Goal: Task Accomplishment & Management: Manage account settings

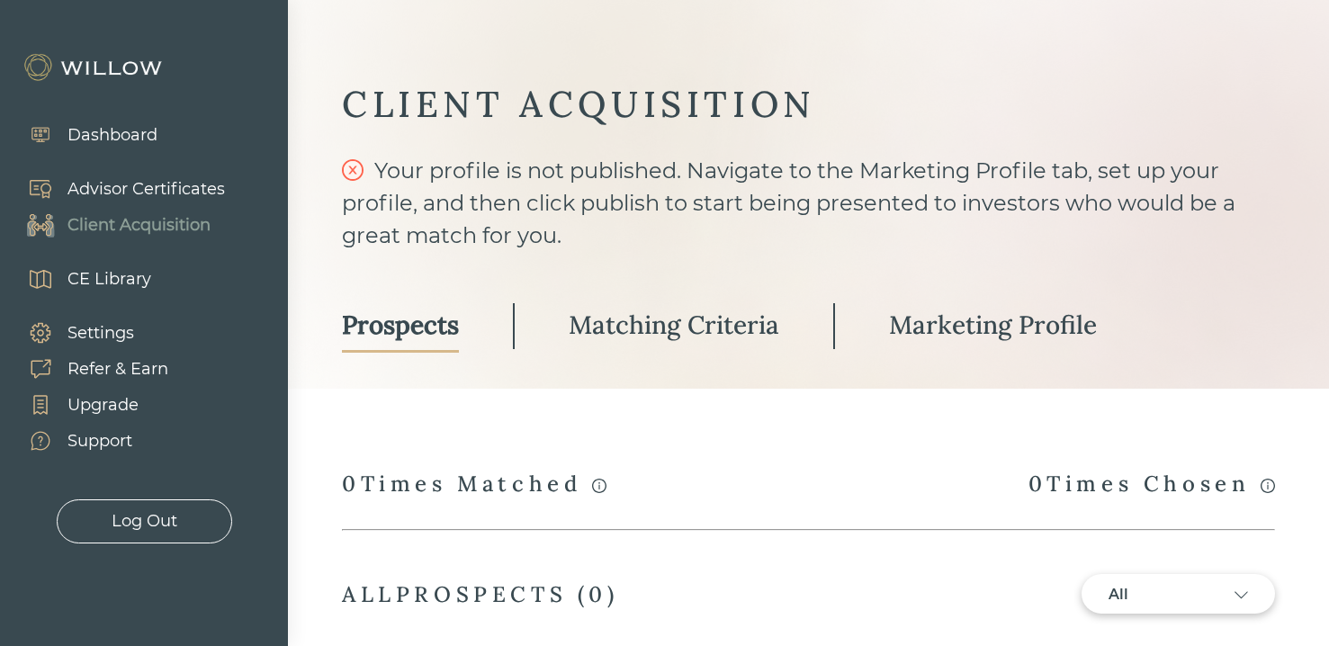
click at [103, 193] on div "Advisor Certificates" at bounding box center [145, 189] width 157 height 24
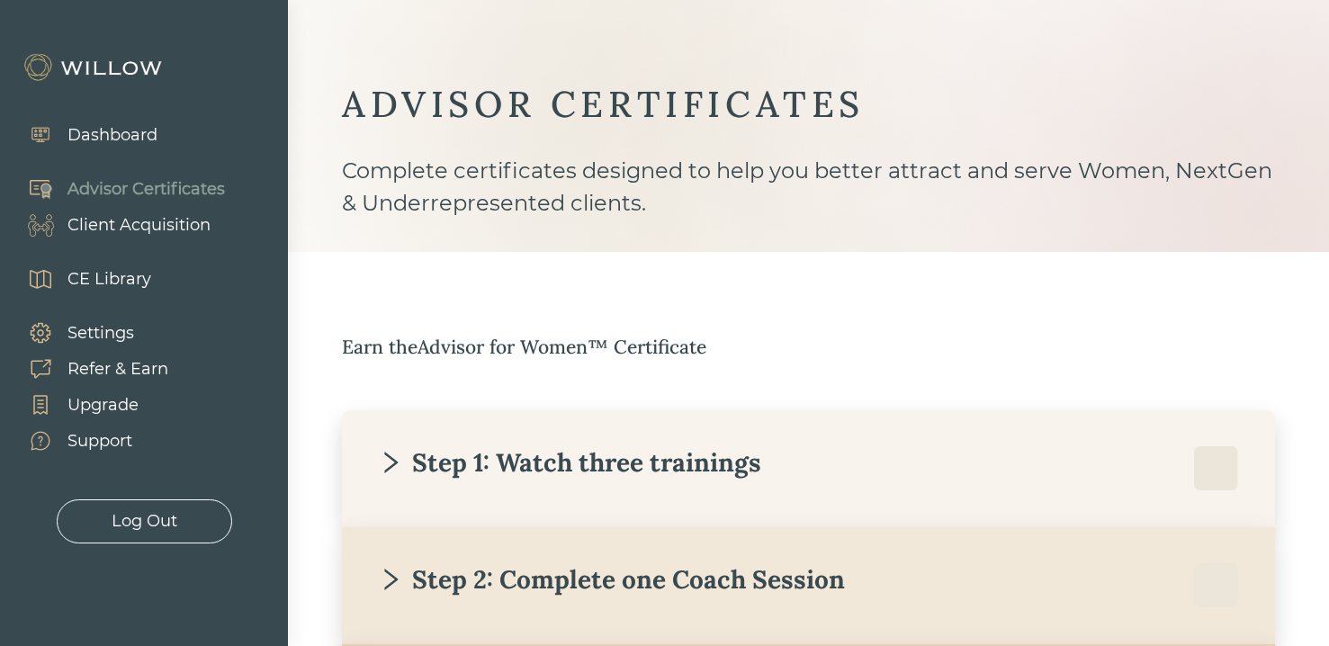
click at [96, 121] on div "Dashboard" at bounding box center [83, 135] width 148 height 36
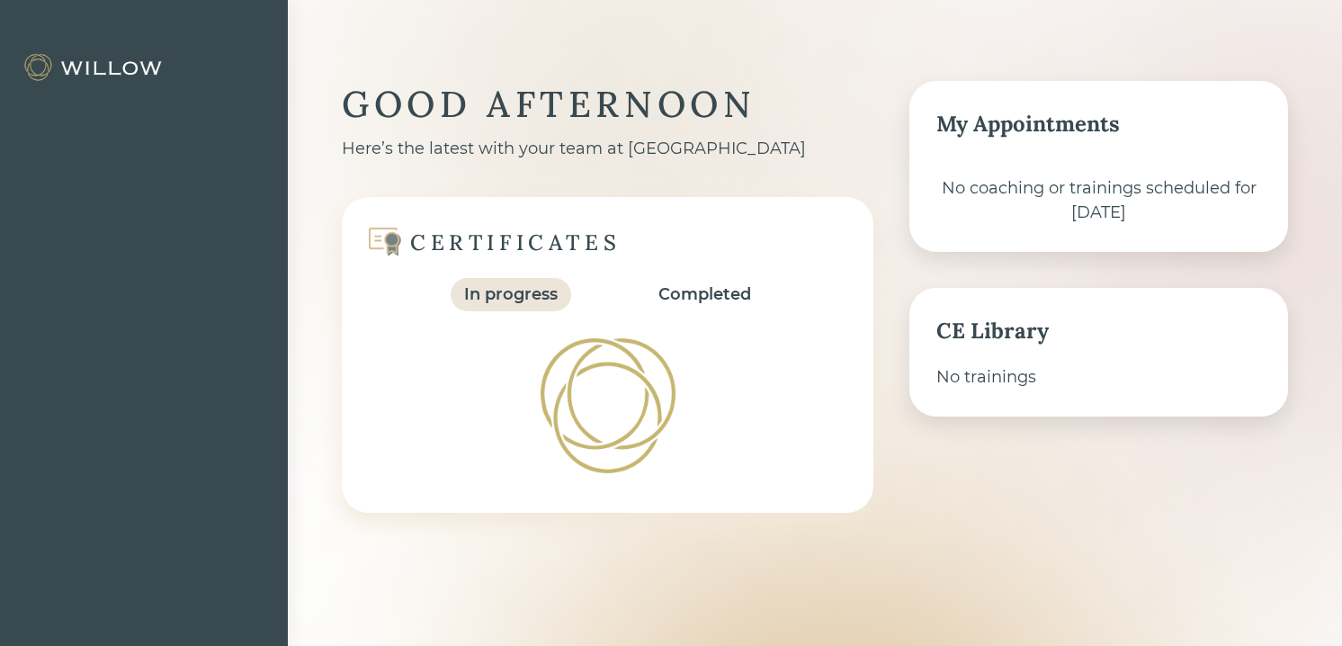
click at [100, 142] on div at bounding box center [144, 323] width 288 height 646
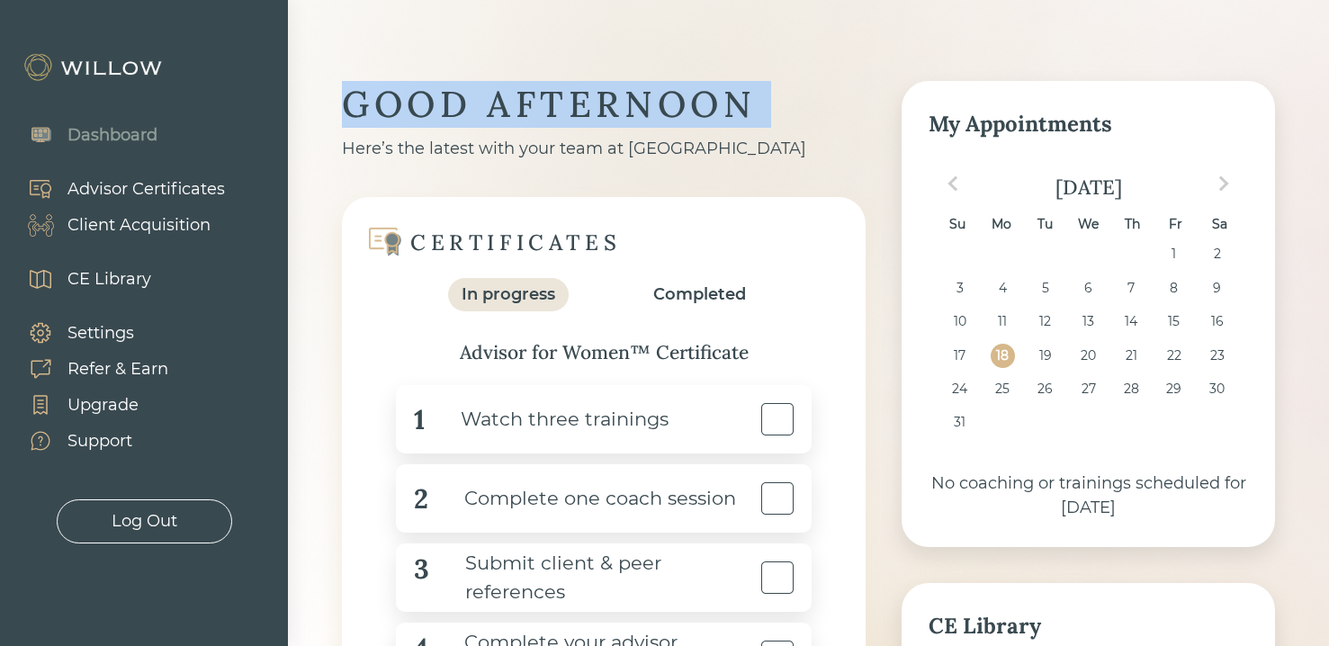
drag, startPoint x: 370, startPoint y: 103, endPoint x: 530, endPoint y: 136, distance: 163.4
click at [525, 134] on div "GOOD AFTERNOON Here’s the latest with your team at Willow" at bounding box center [604, 121] width 524 height 80
click at [530, 137] on div "Here’s the latest with your team at Willow" at bounding box center [604, 149] width 524 height 24
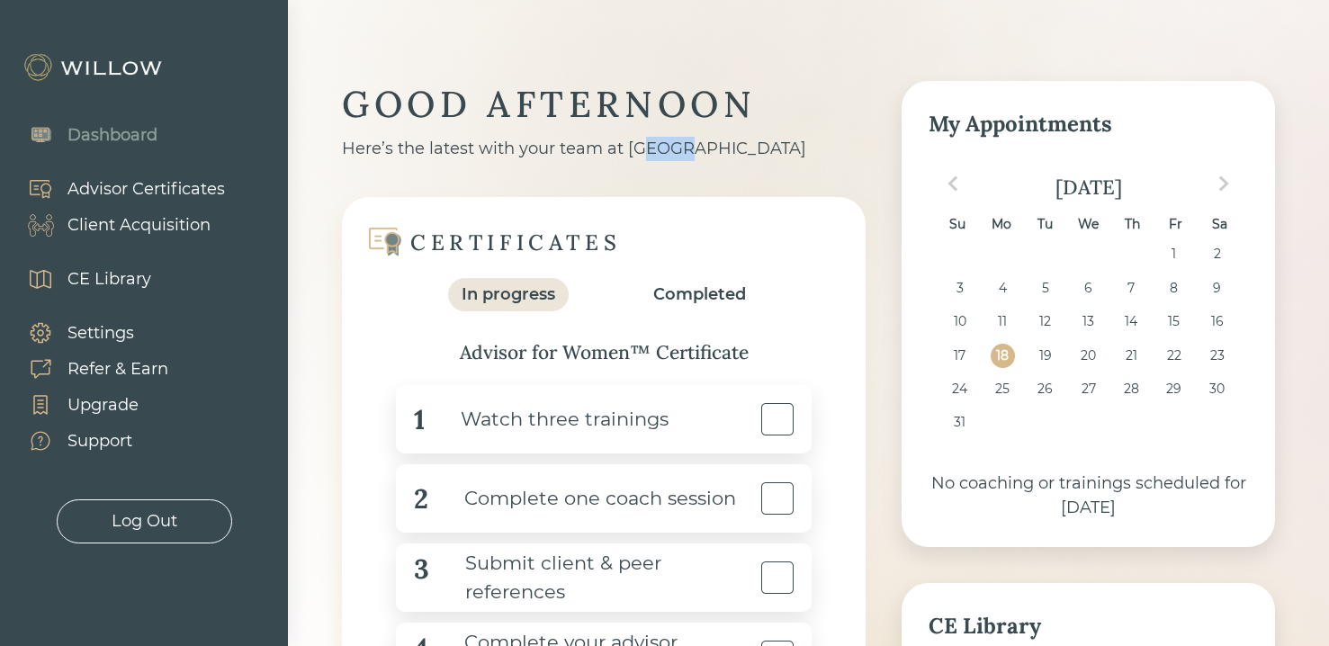
drag, startPoint x: 656, startPoint y: 162, endPoint x: 588, endPoint y: 137, distance: 72.9
click at [588, 137] on div "GOOD AFTERNOON Here’s the latest with your team at Willow CERTIFICATES In progr…" at bounding box center [604, 413] width 524 height 664
click at [588, 137] on div "Here’s the latest with your team at Willow" at bounding box center [604, 149] width 524 height 24
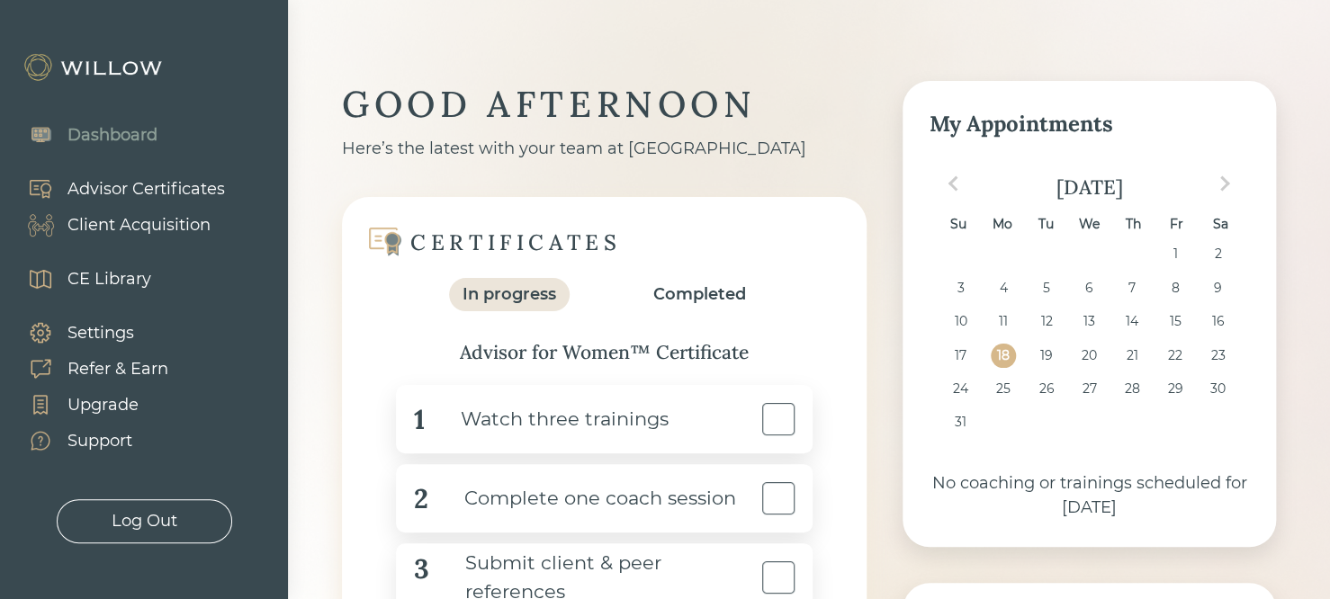
click at [137, 184] on div "Advisor Certificates" at bounding box center [145, 189] width 157 height 24
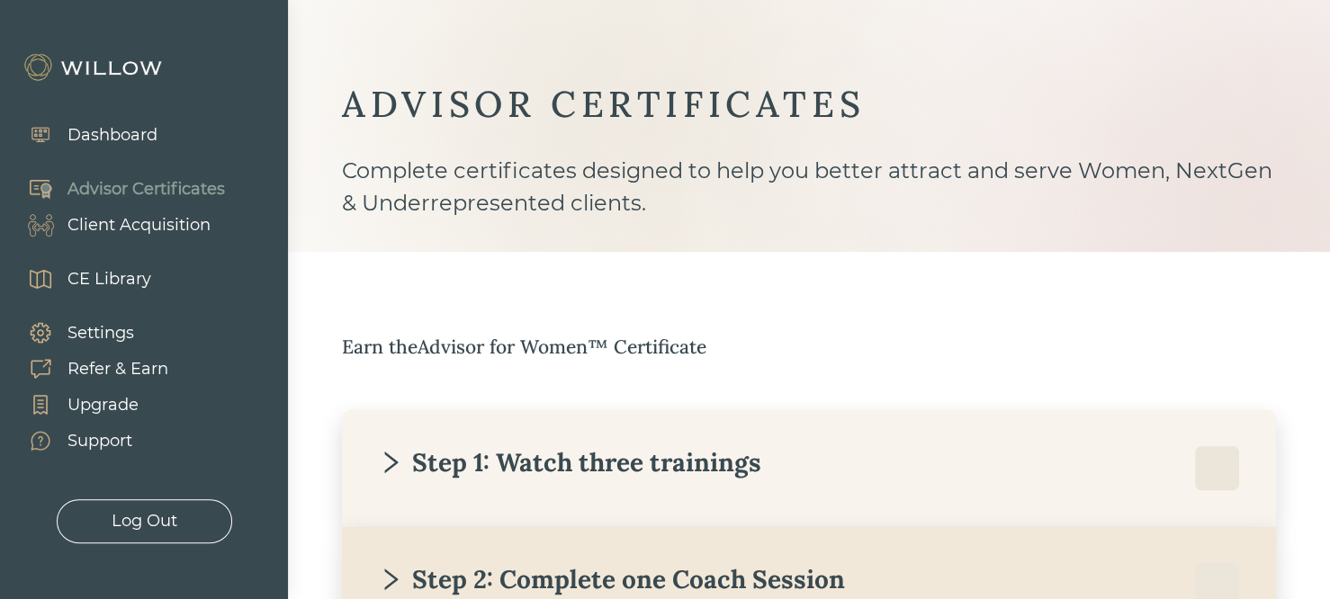
click at [183, 229] on div "Client Acquisition" at bounding box center [138, 225] width 143 height 24
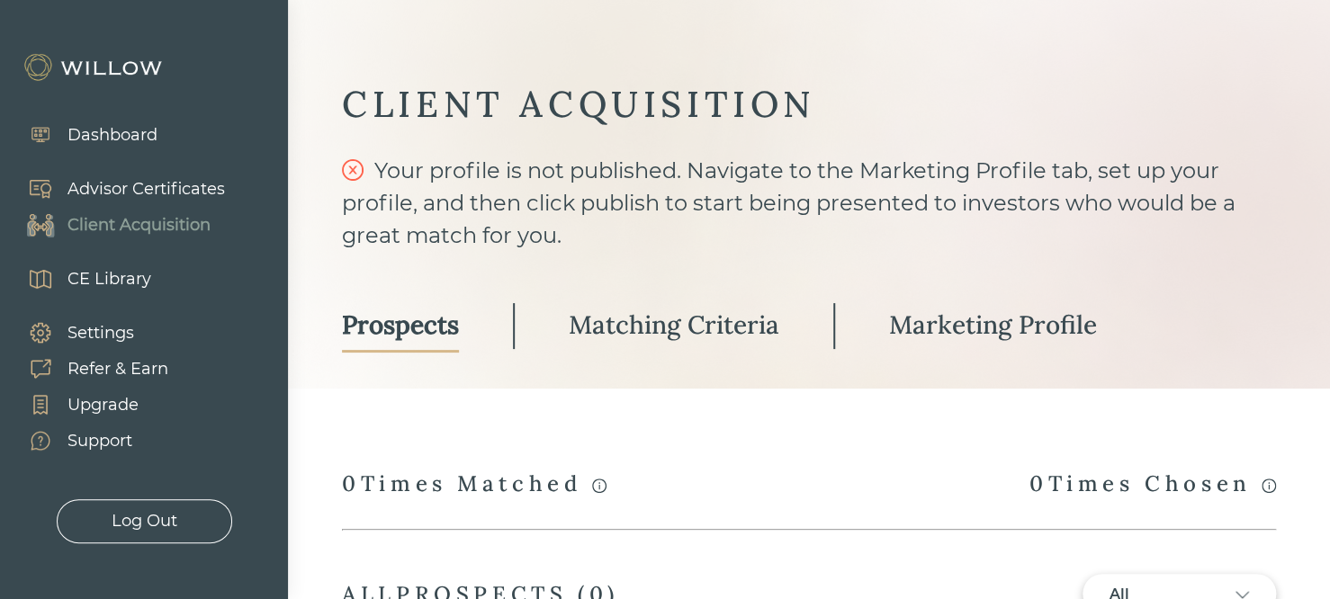
click at [139, 198] on div "Advisor Certificates" at bounding box center [145, 189] width 157 height 24
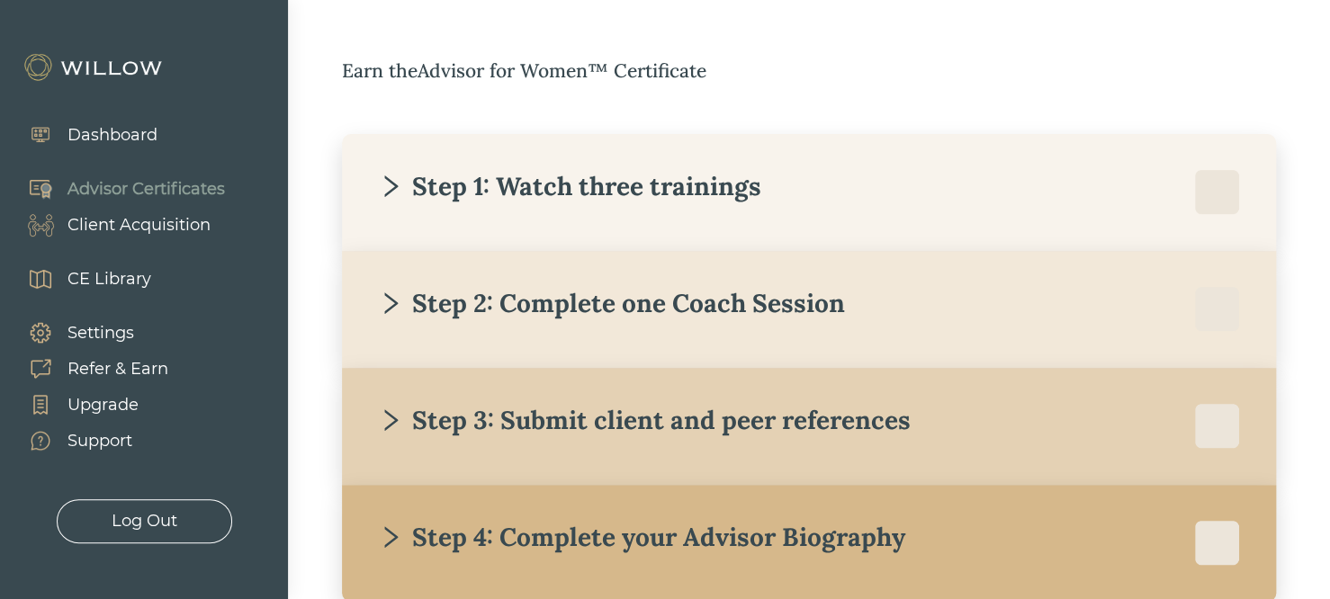
scroll to position [324, 0]
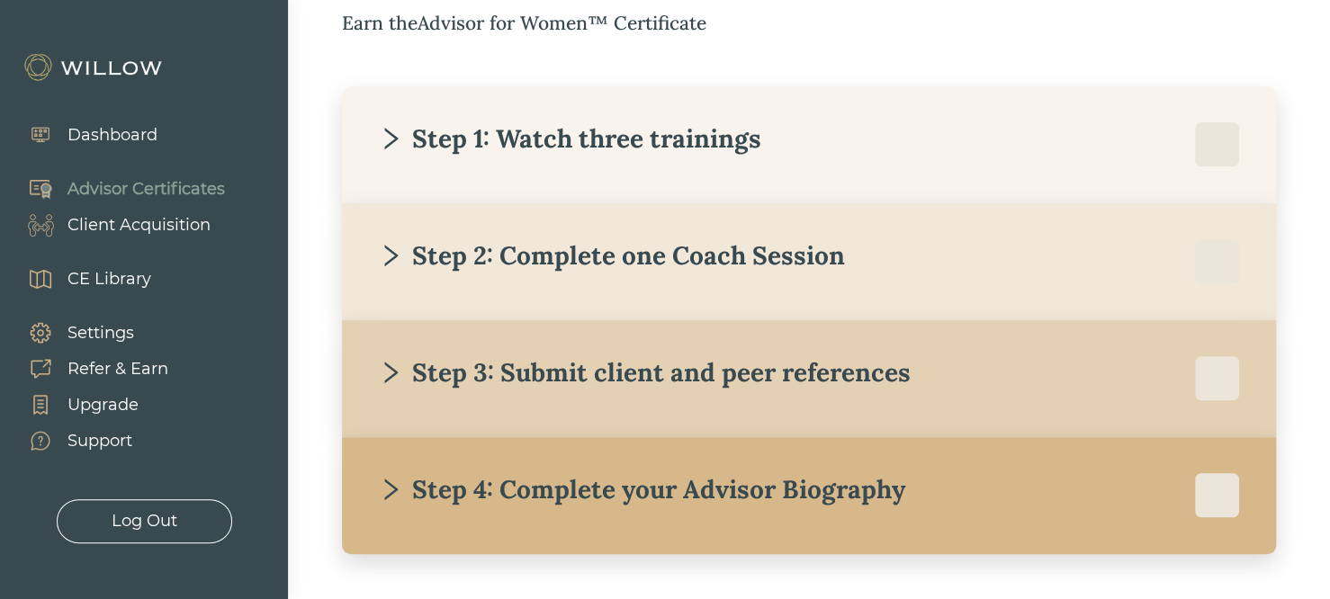
click at [633, 151] on div "Step 1: Watch three trainings" at bounding box center [569, 138] width 383 height 32
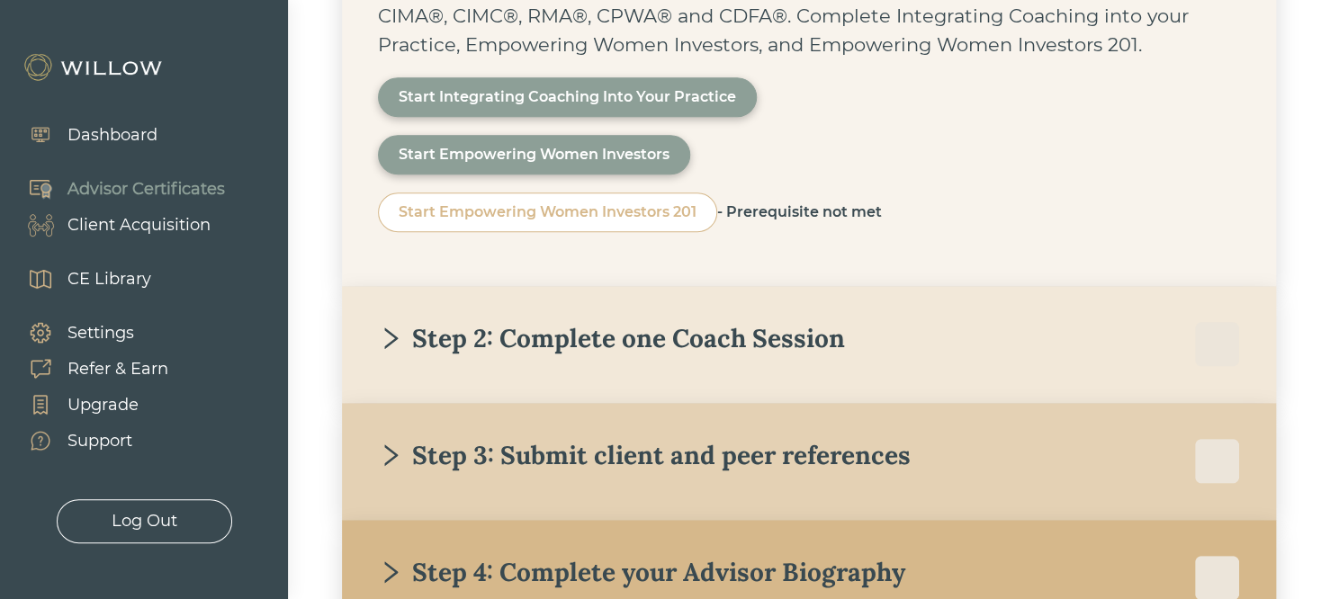
scroll to position [648, 0]
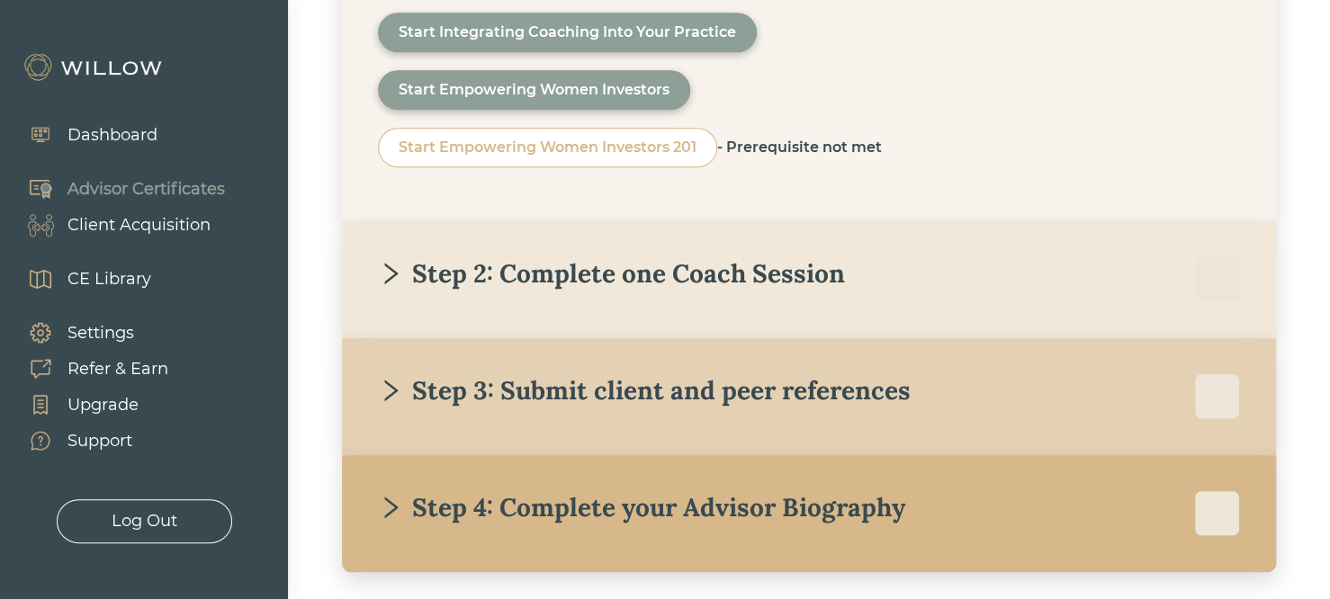
click at [476, 284] on div "Step 2: Complete one Coach Session" at bounding box center [611, 273] width 467 height 32
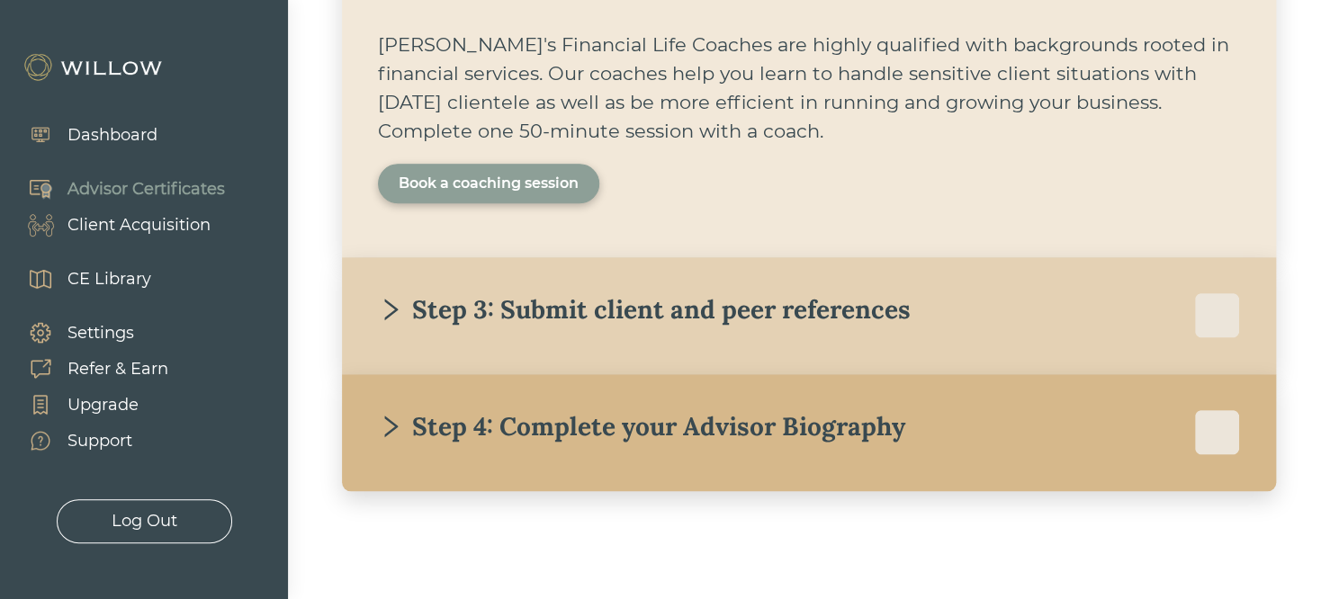
click at [502, 200] on div "Book a coaching session" at bounding box center [488, 184] width 221 height 40
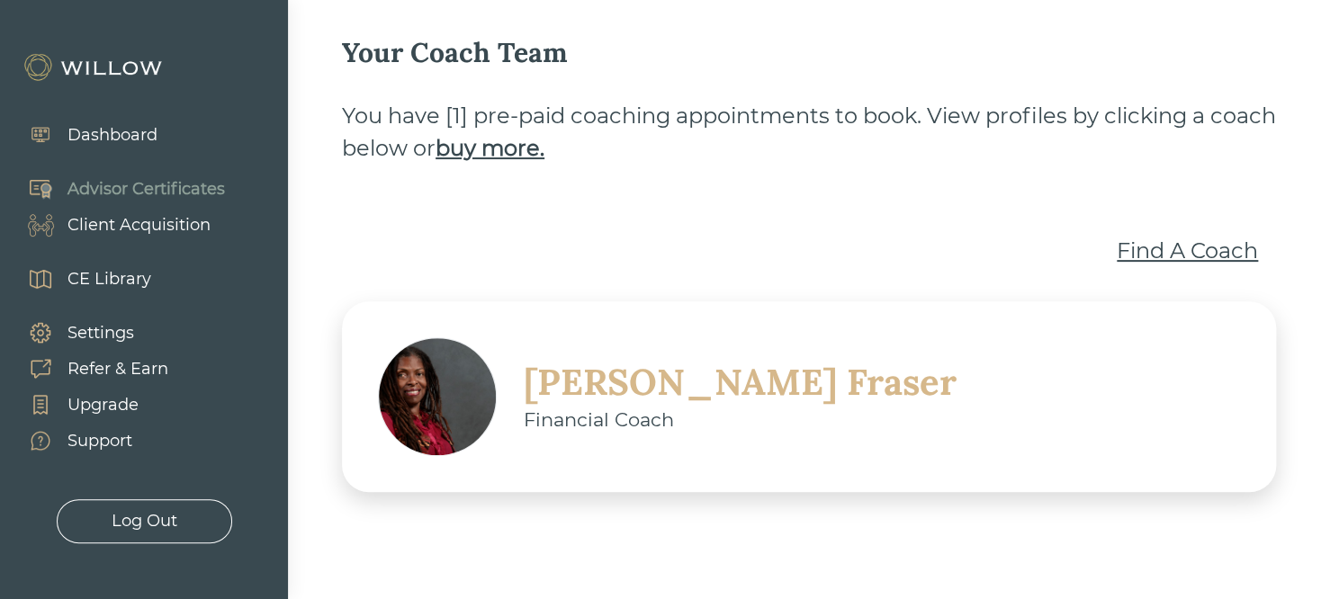
click at [1152, 253] on div "Find A Coach" at bounding box center [1187, 251] width 141 height 32
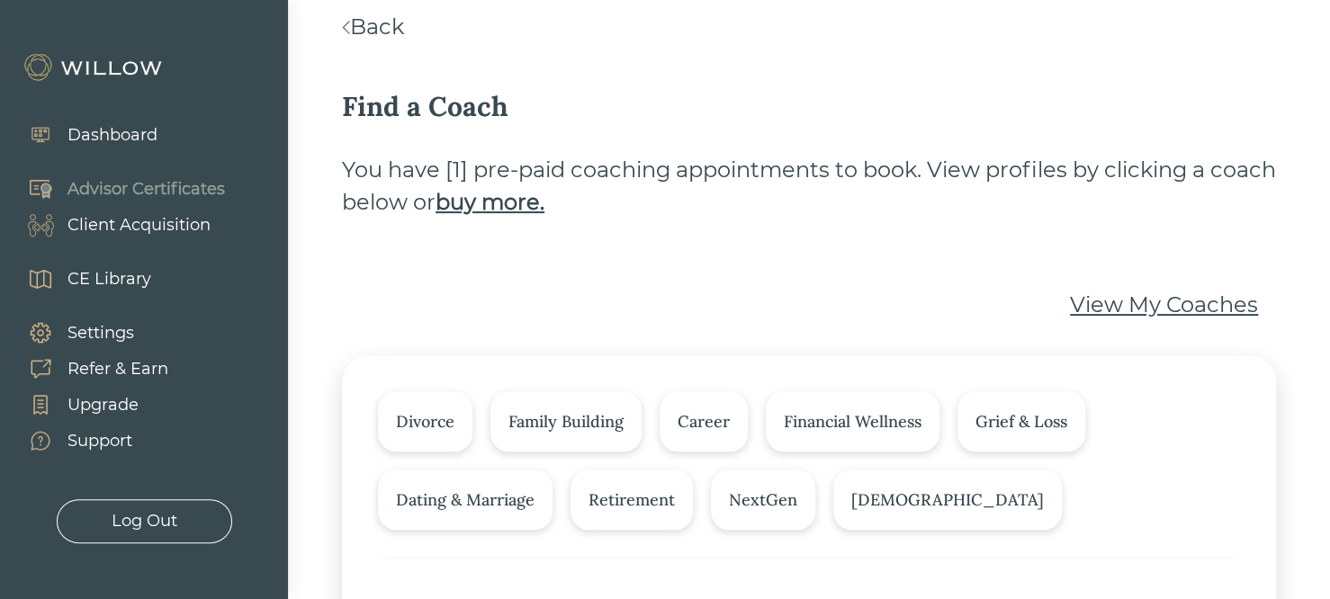
scroll to position [25, 0]
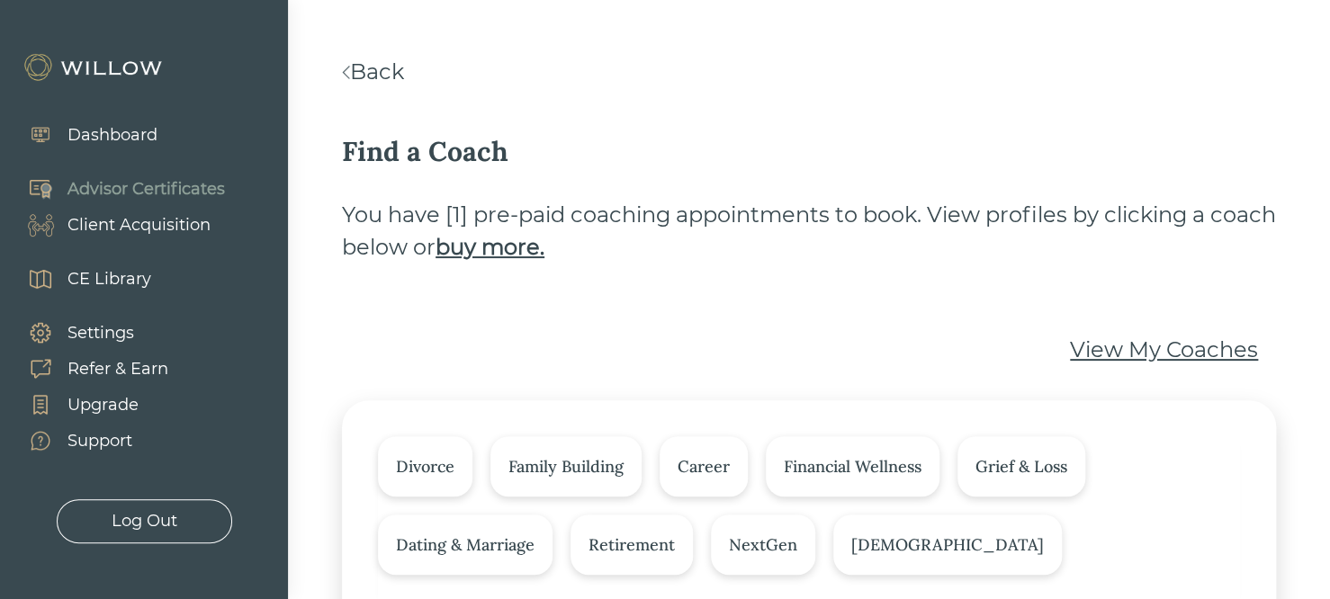
click at [363, 81] on link "Back" at bounding box center [373, 71] width 62 height 26
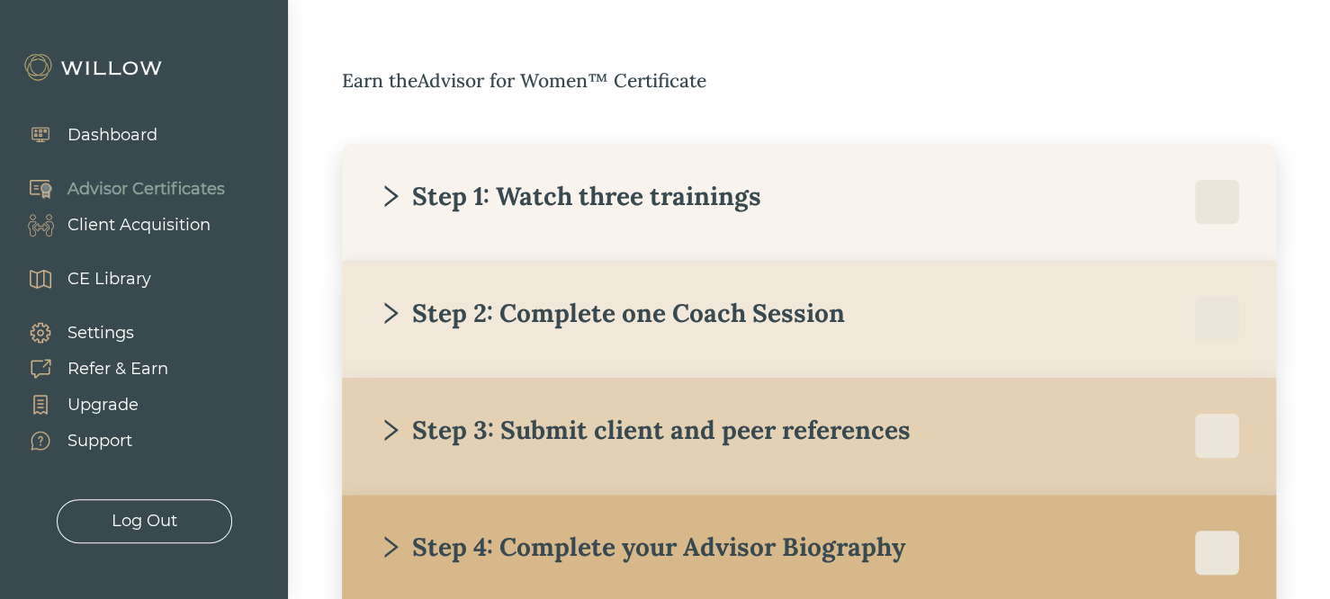
scroll to position [133, 0]
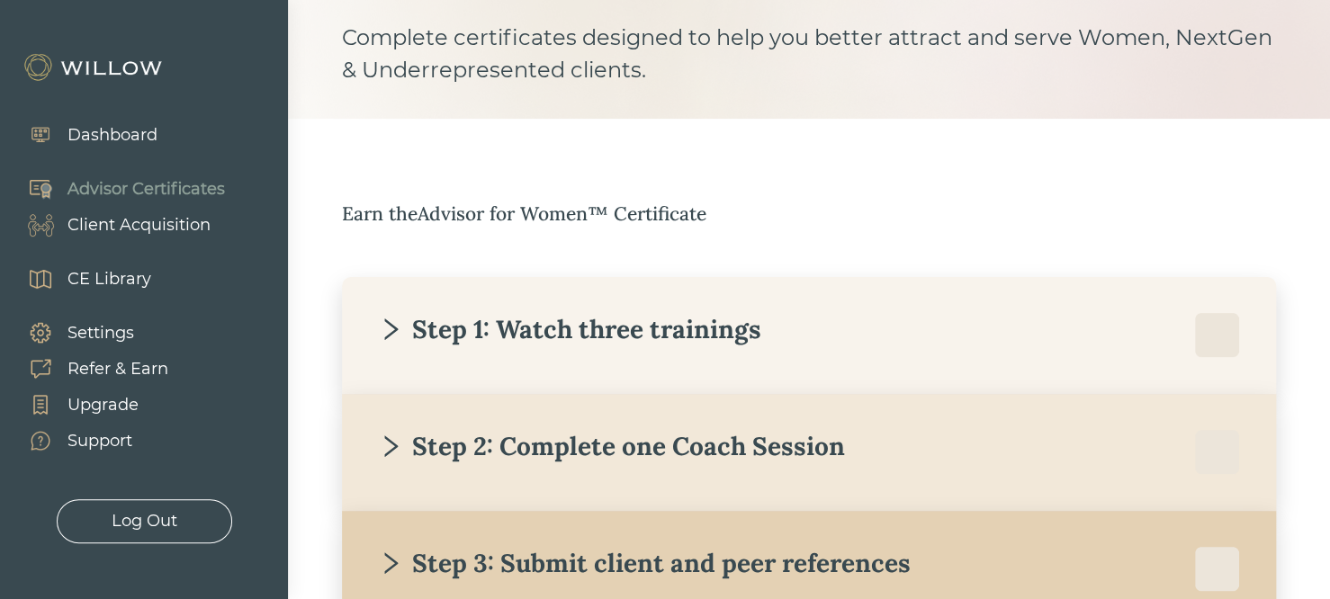
click at [74, 284] on div "CE Library" at bounding box center [109, 279] width 84 height 24
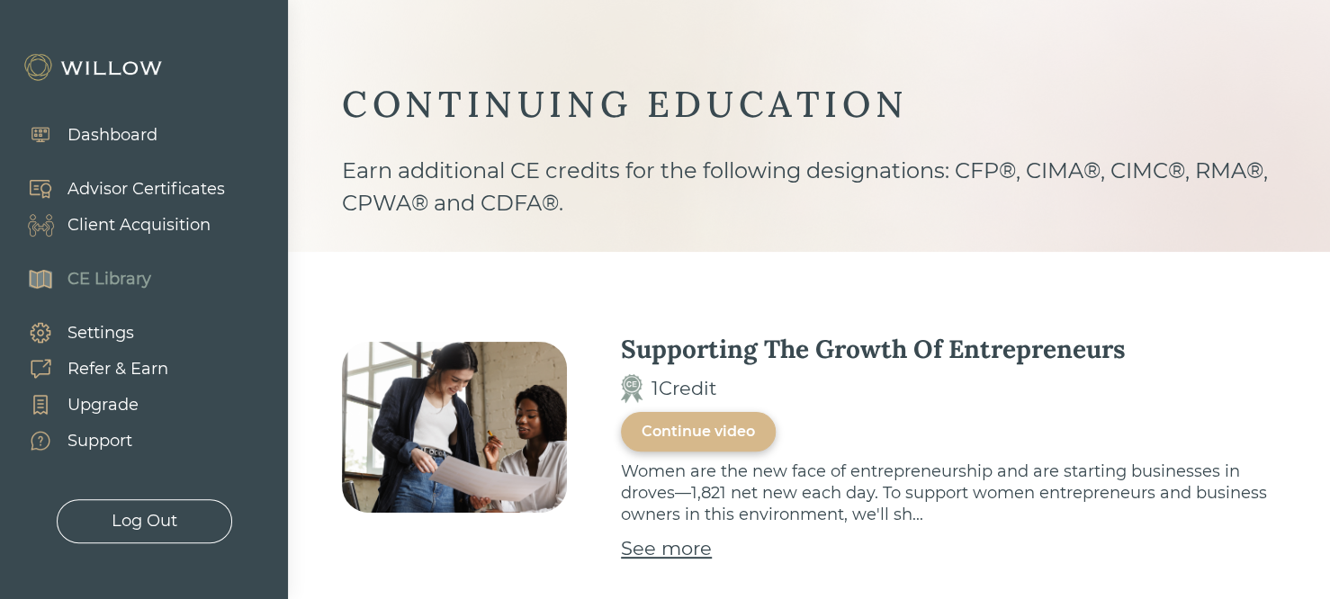
click at [173, 194] on div "Advisor Certificates" at bounding box center [145, 189] width 157 height 24
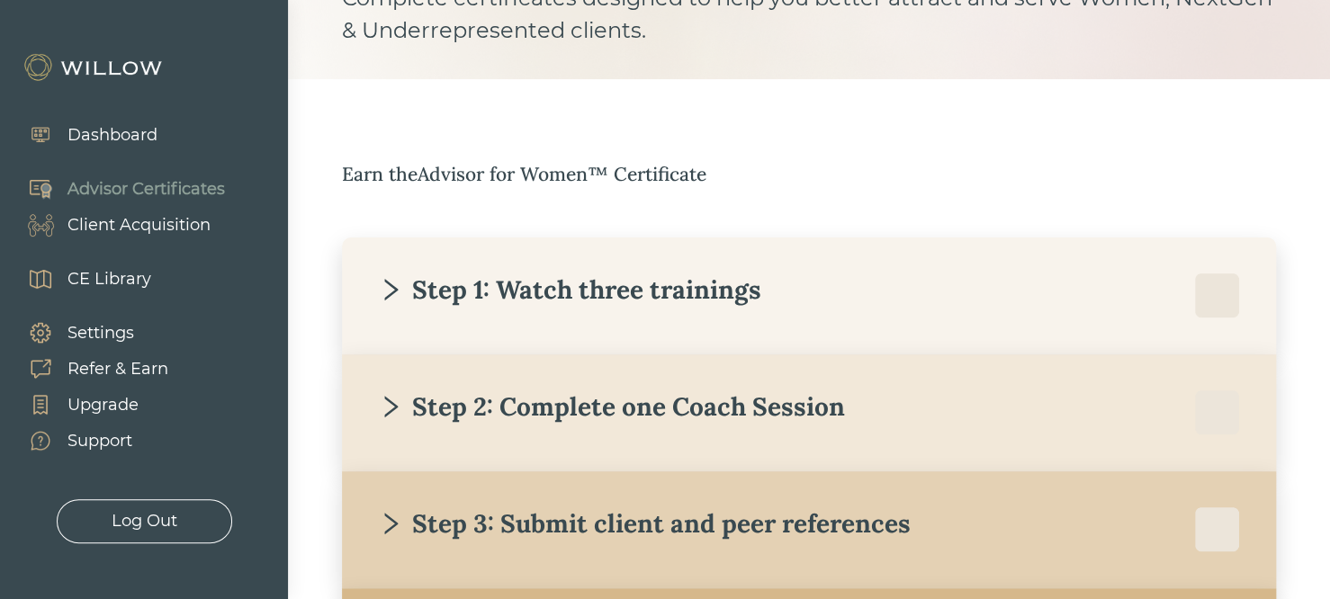
scroll to position [324, 0]
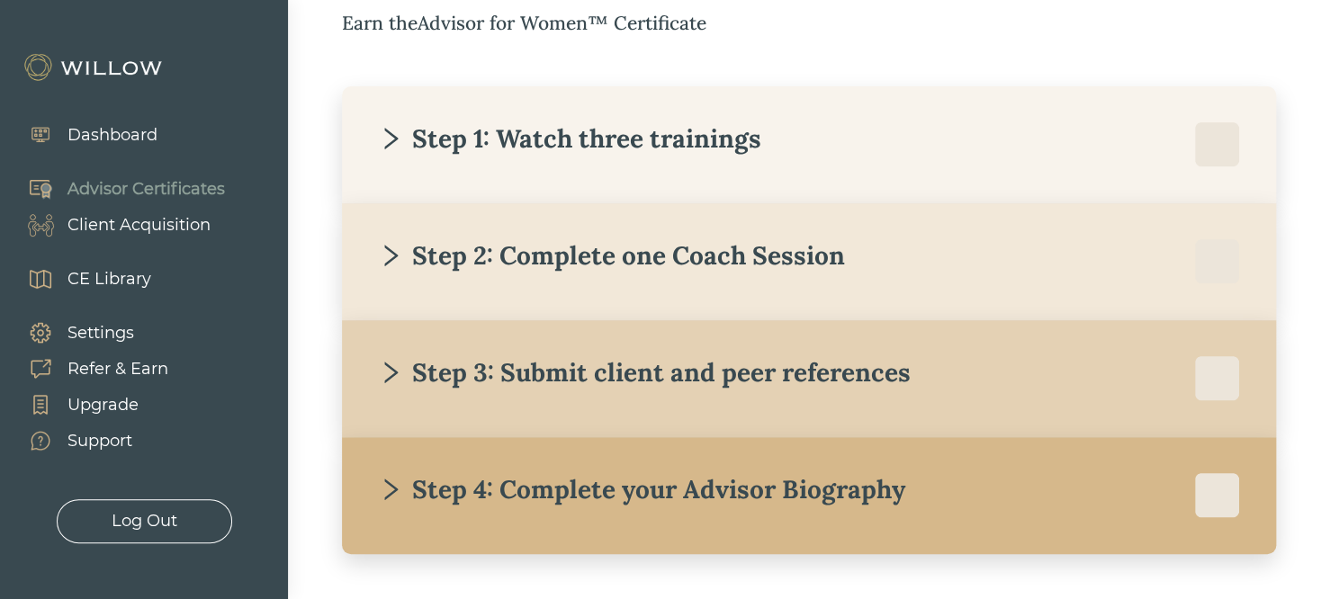
click at [739, 406] on div "Step 3: Submit client and peer references Willow requires you to submit two ref…" at bounding box center [809, 378] width 934 height 117
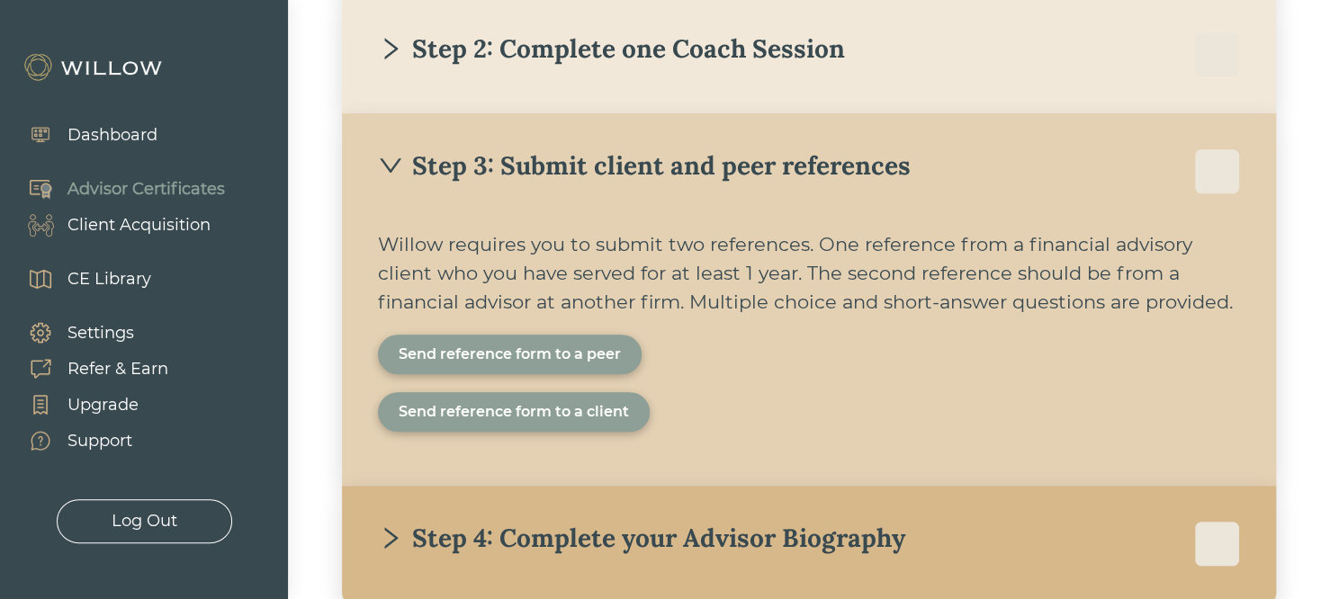
scroll to position [642, 0]
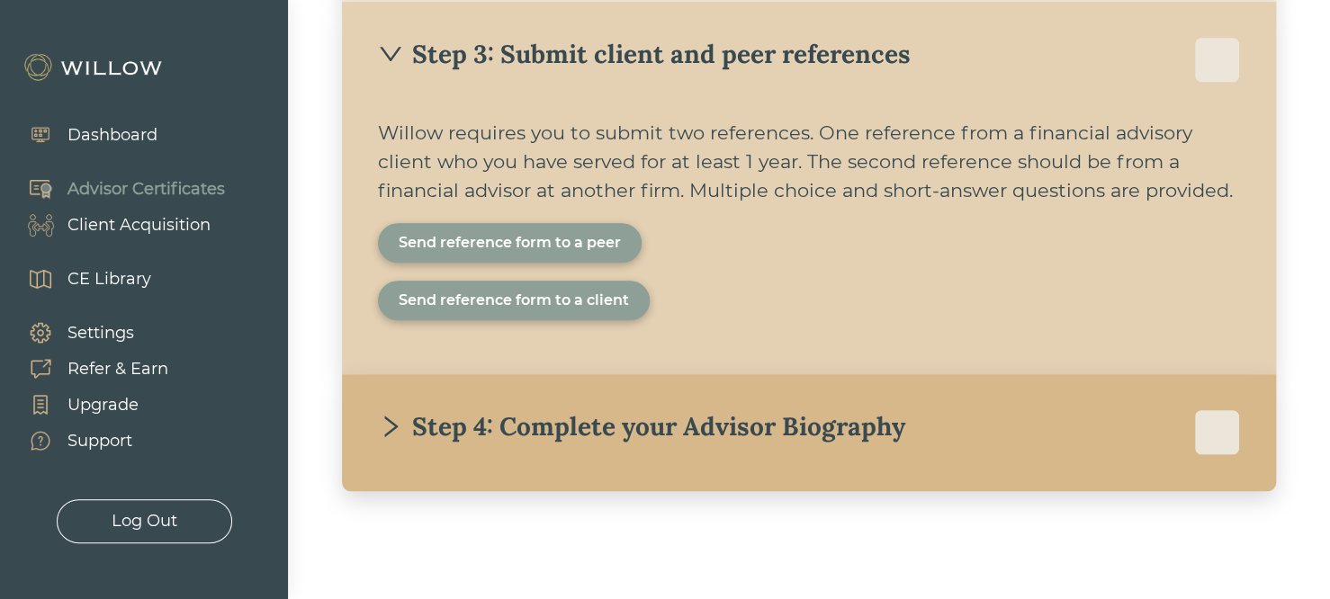
click at [564, 241] on div "Send reference form to a peer" at bounding box center [510, 243] width 222 height 22
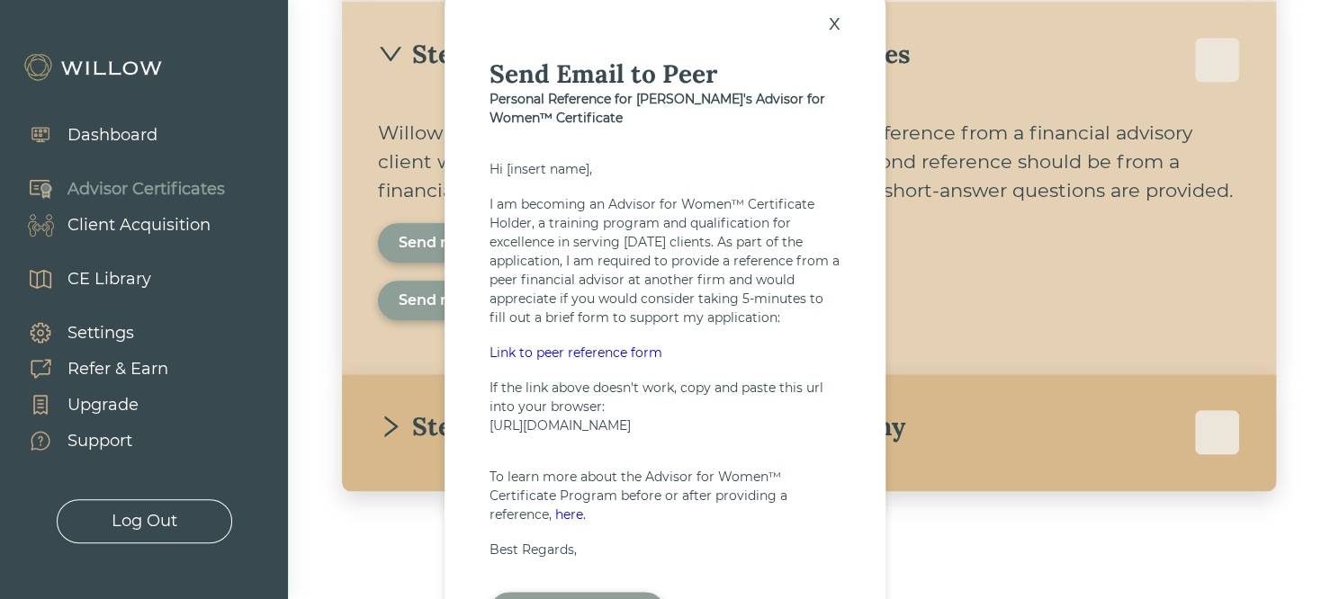
click at [566, 350] on div "Link to peer reference form" at bounding box center [664, 353] width 351 height 19
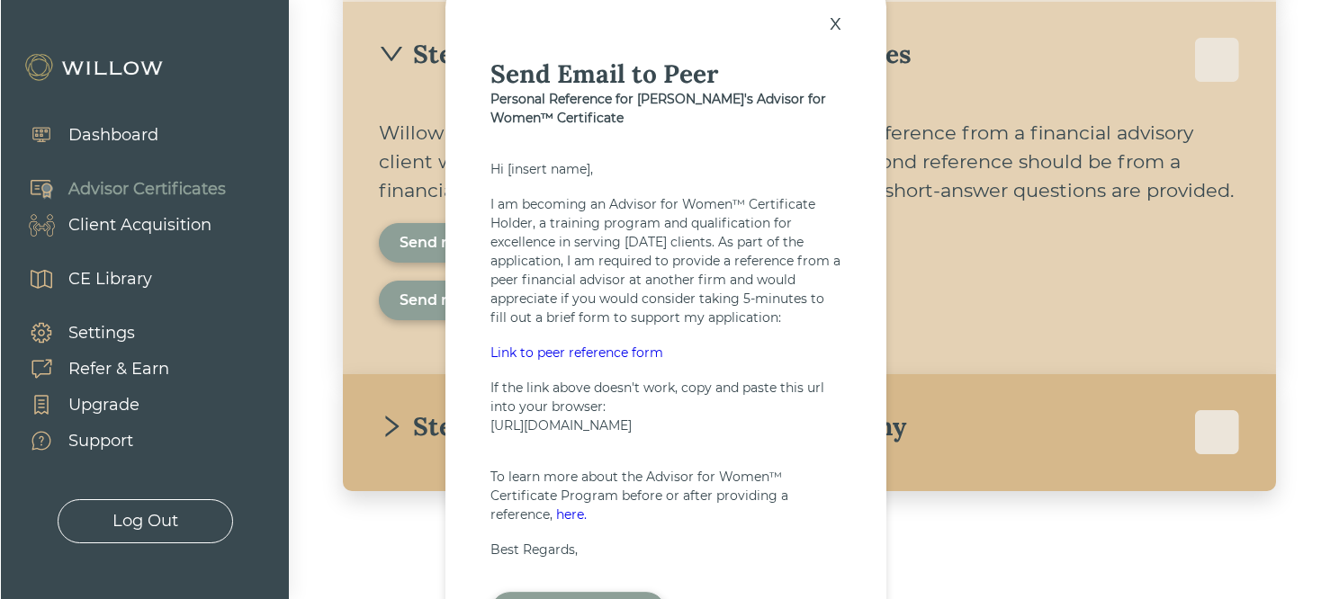
scroll to position [625, 0]
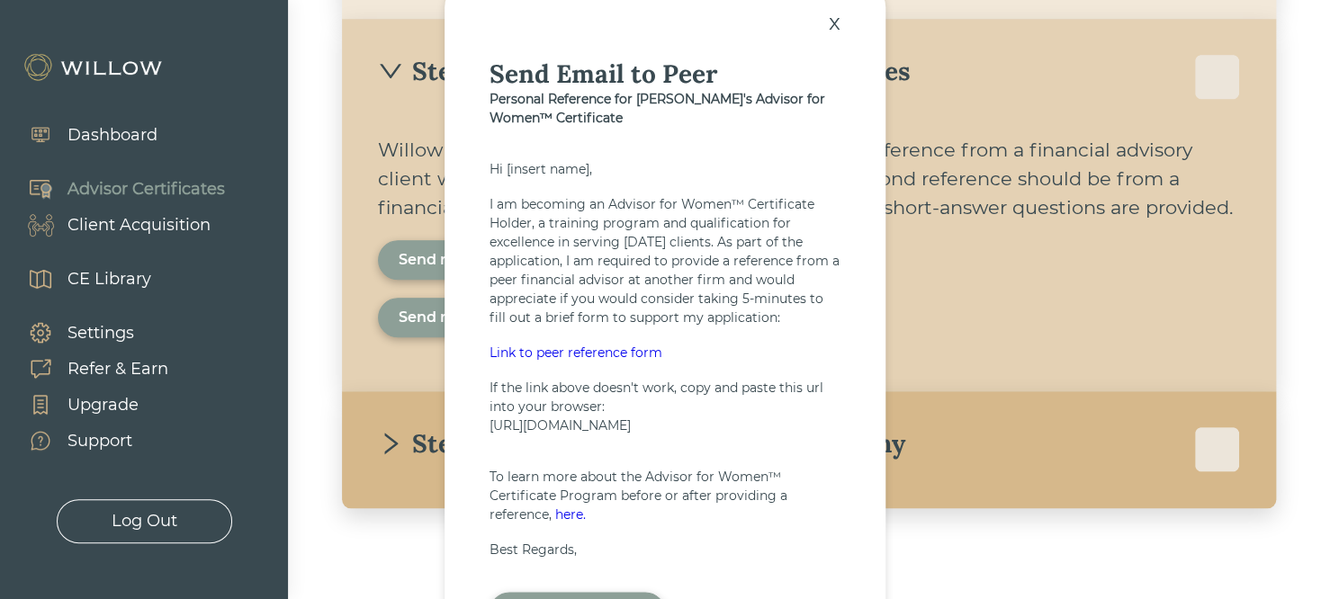
click at [835, 16] on div "x" at bounding box center [835, 23] width 30 height 40
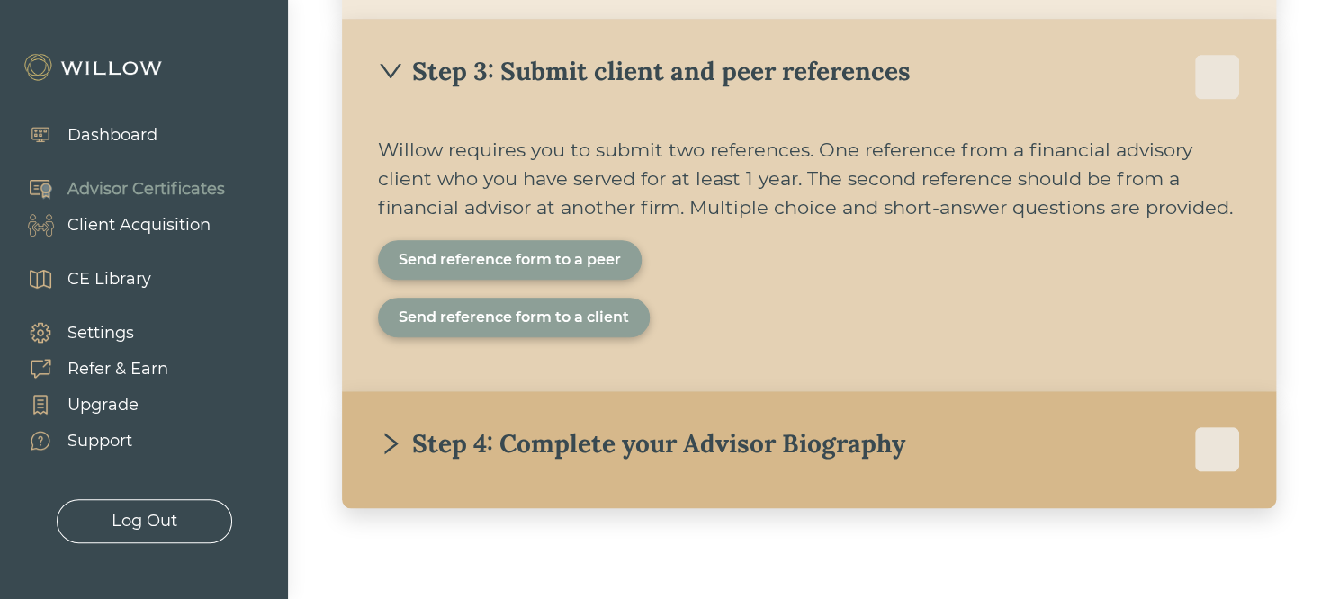
click at [139, 184] on div "Advisor Certificates" at bounding box center [145, 189] width 157 height 24
click at [601, 76] on div "Step 3: Submit client and peer references" at bounding box center [644, 71] width 533 height 32
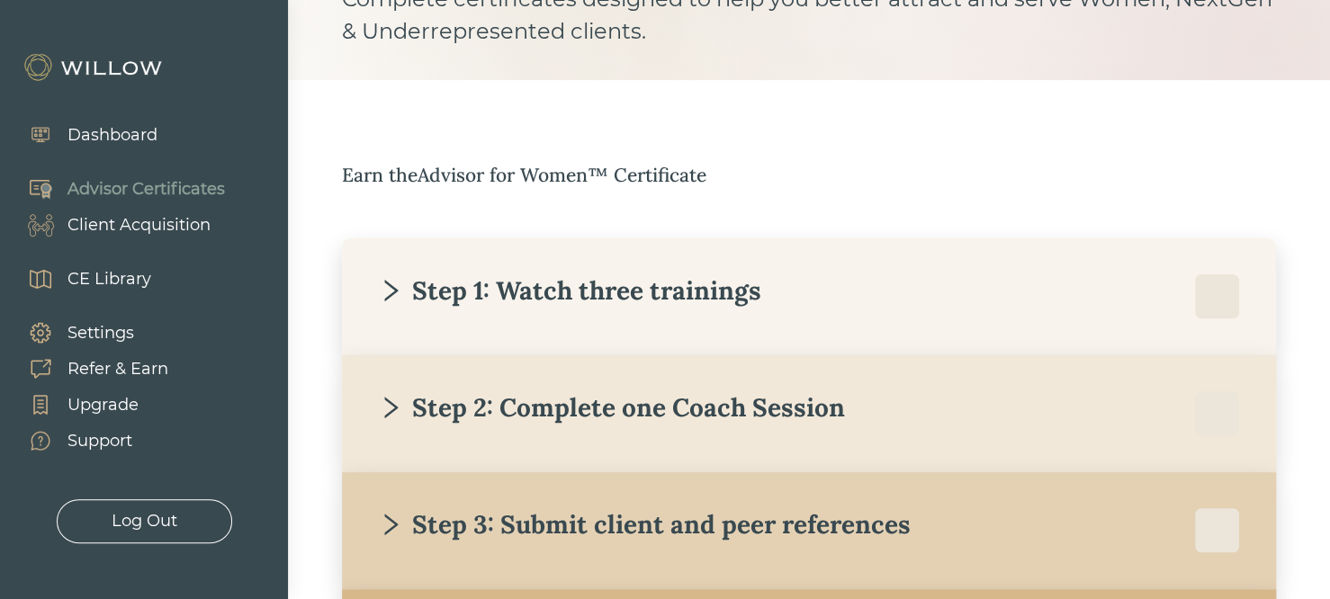
click at [763, 304] on div "Step 1: Watch three trainings" at bounding box center [809, 296] width 862 height 45
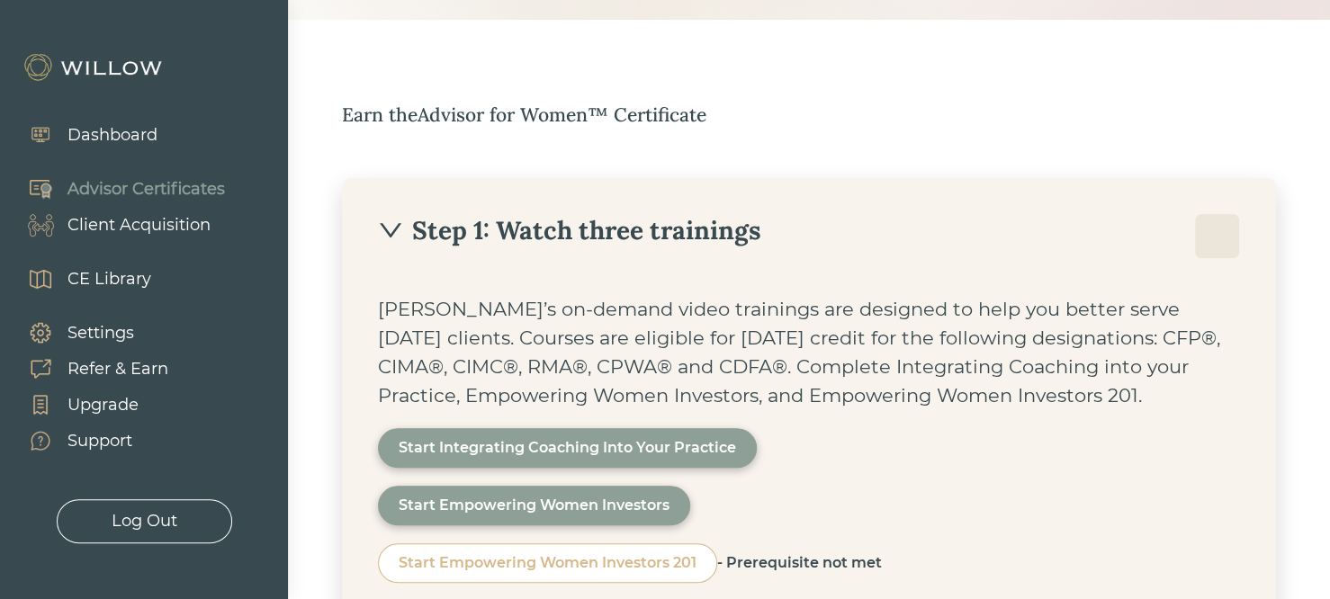
scroll to position [280, 0]
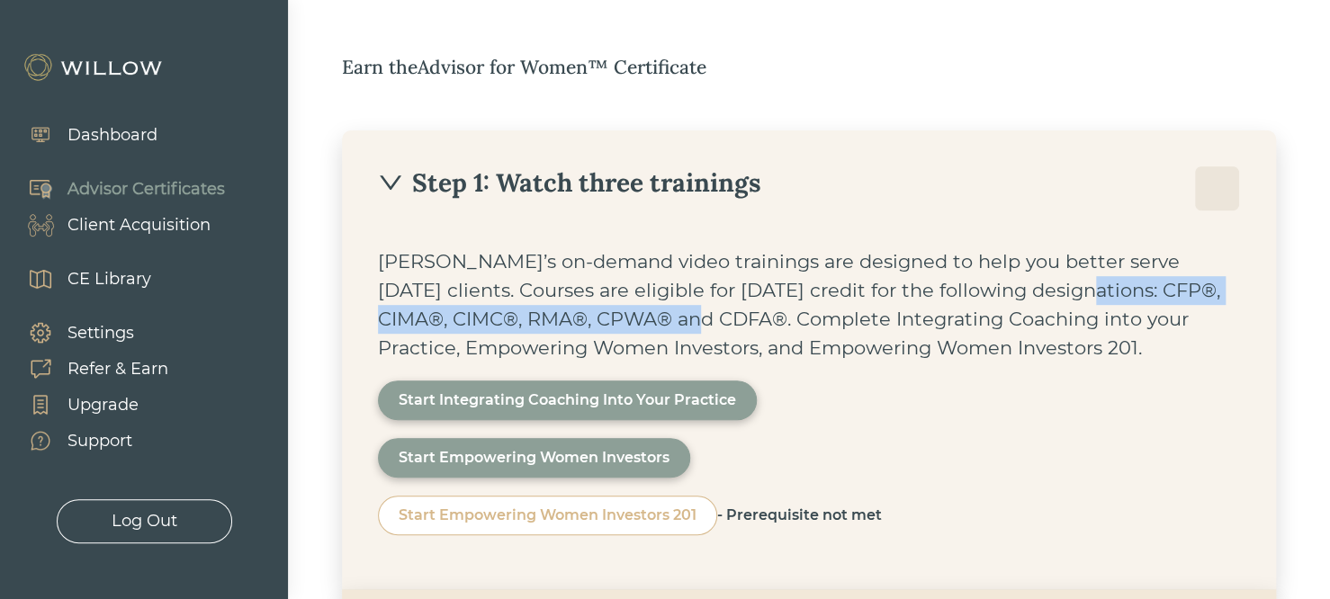
drag, startPoint x: 989, startPoint y: 299, endPoint x: 644, endPoint y: 318, distance: 345.1
click at [644, 318] on div "Willow’s on-demand video trainings are designed to help you better serve today’…" at bounding box center [809, 304] width 862 height 115
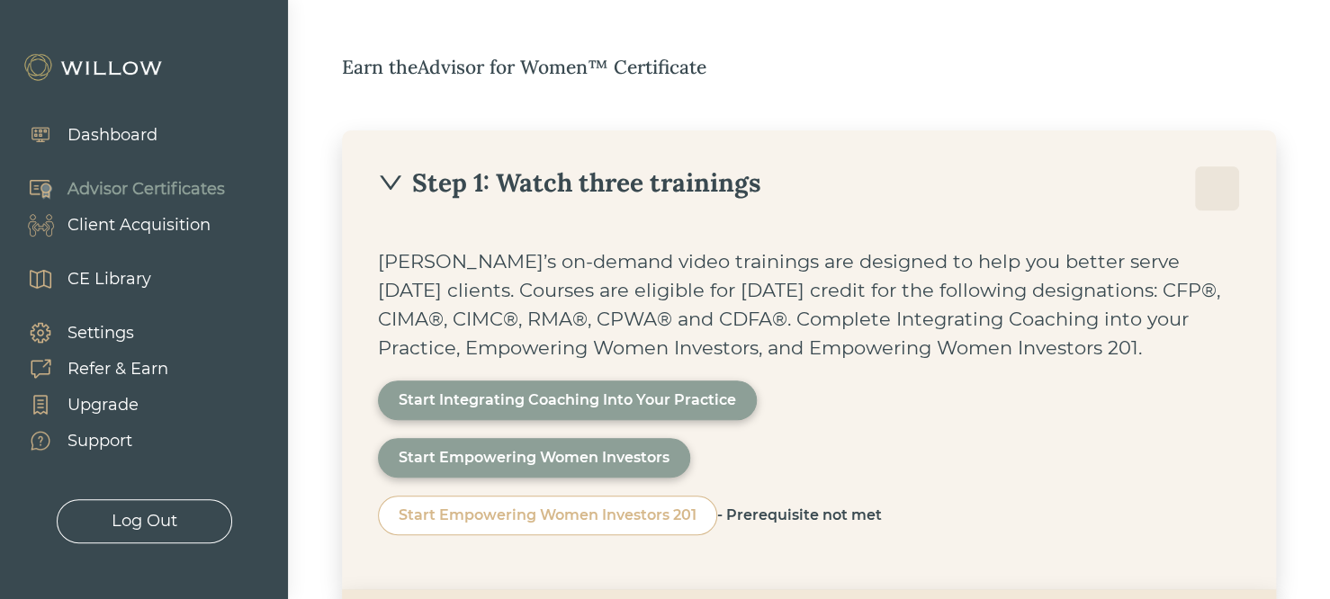
click at [644, 318] on div "Willow’s on-demand video trainings are designed to help you better serve today’…" at bounding box center [809, 304] width 862 height 115
click at [722, 192] on div "Step 1: Watch three trainings" at bounding box center [569, 182] width 383 height 32
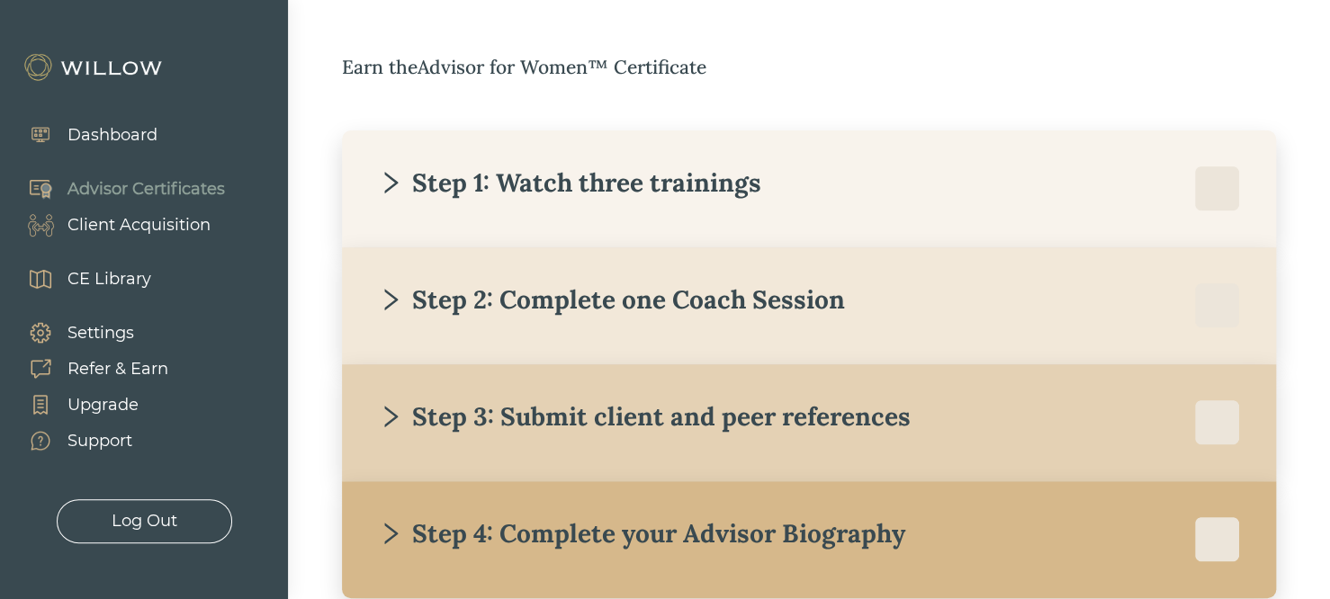
click at [118, 226] on div "Client Acquisition" at bounding box center [138, 225] width 143 height 24
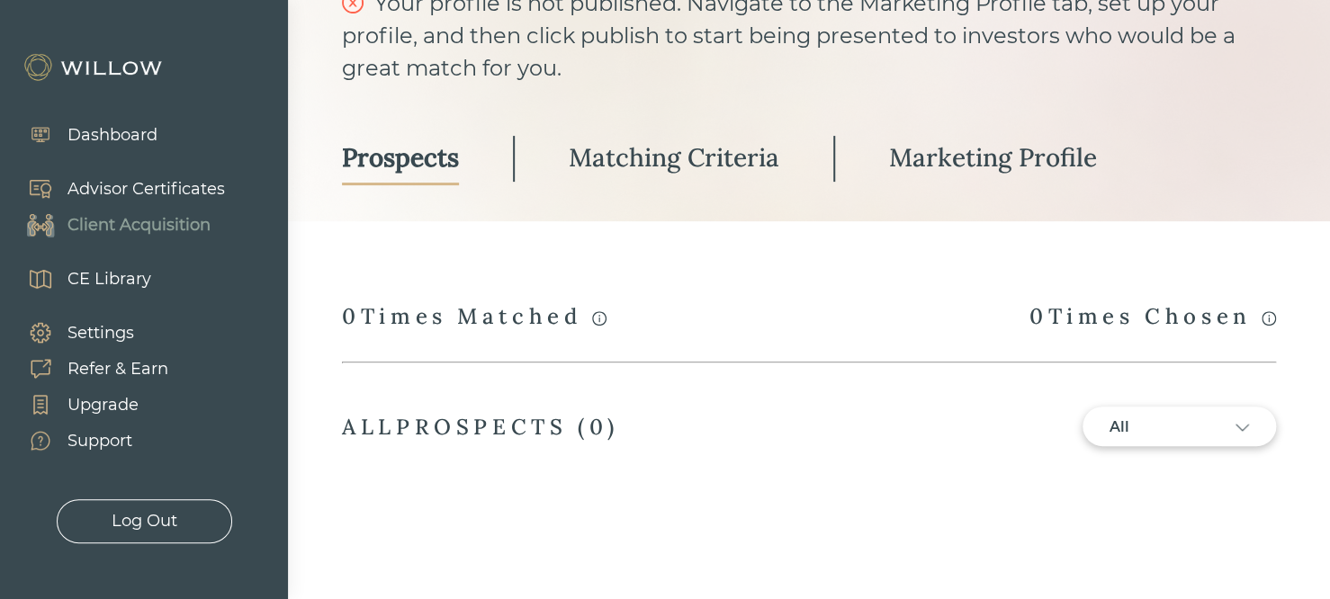
scroll to position [166, 0]
click at [707, 176] on link "Matching Criteria" at bounding box center [674, 160] width 211 height 53
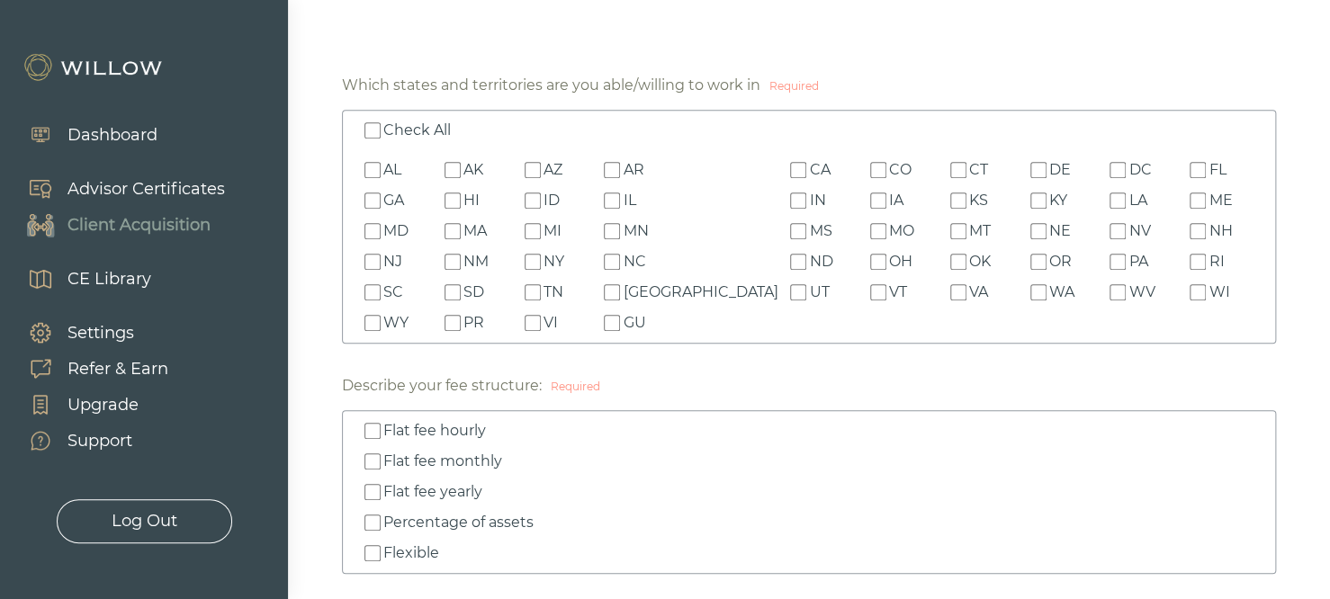
scroll to position [382, 0]
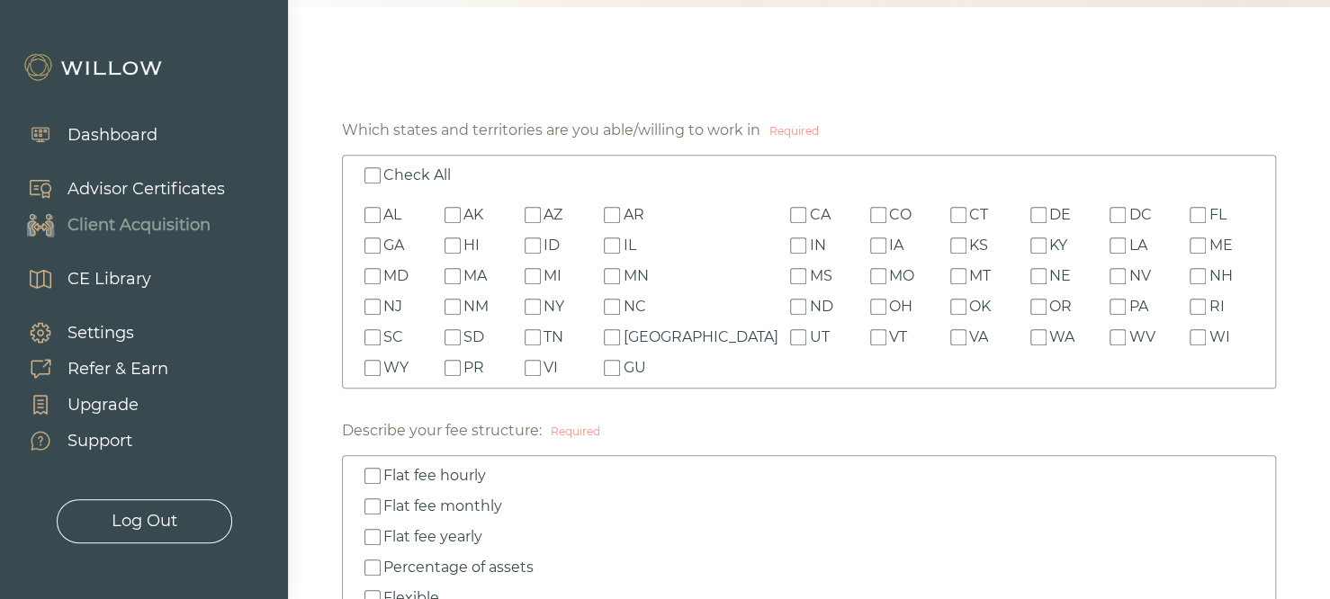
click at [370, 170] on input "Check All" at bounding box center [372, 175] width 16 height 16
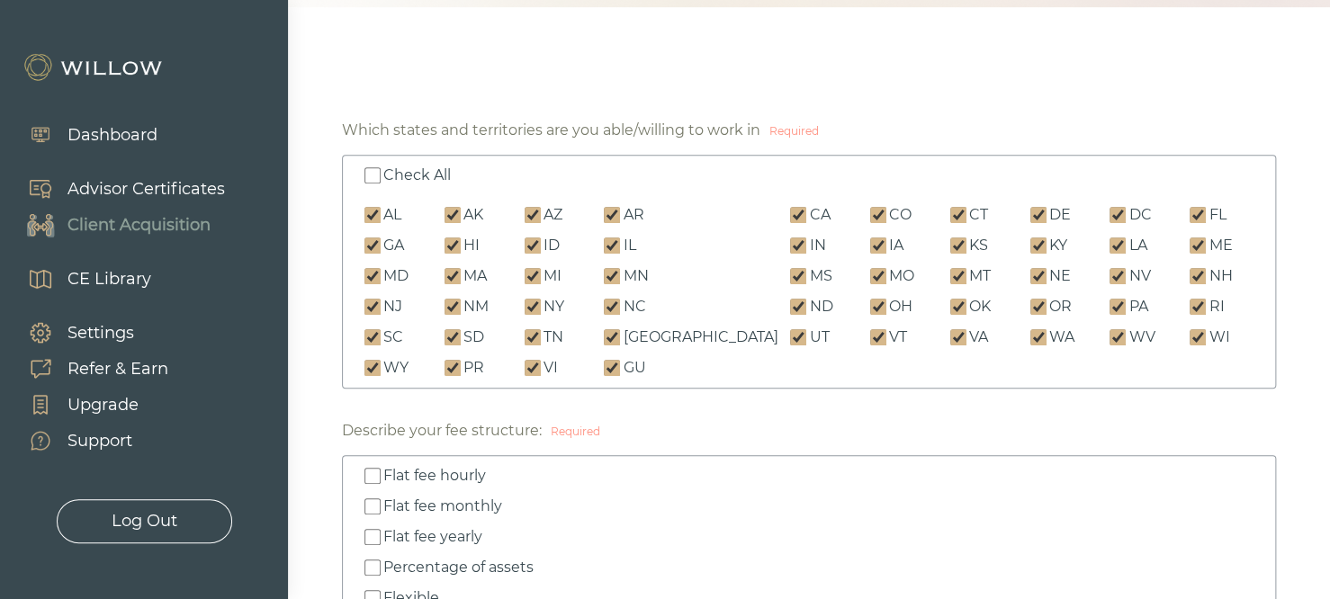
checkbox input "true"
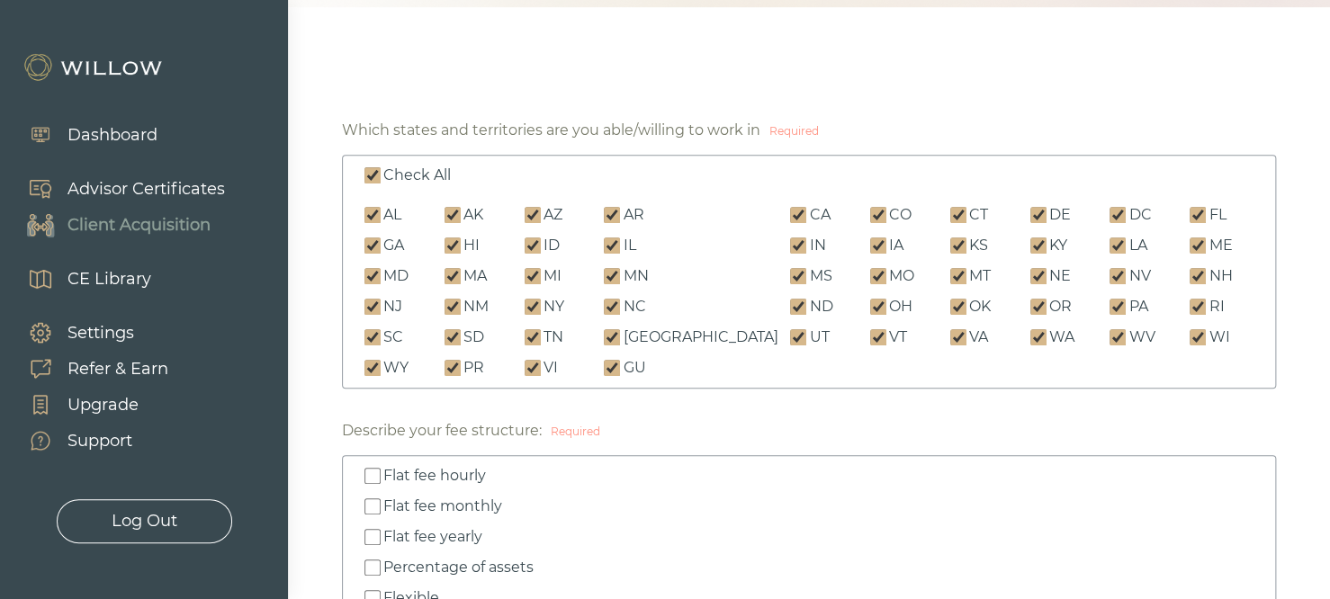
checkbox input "true"
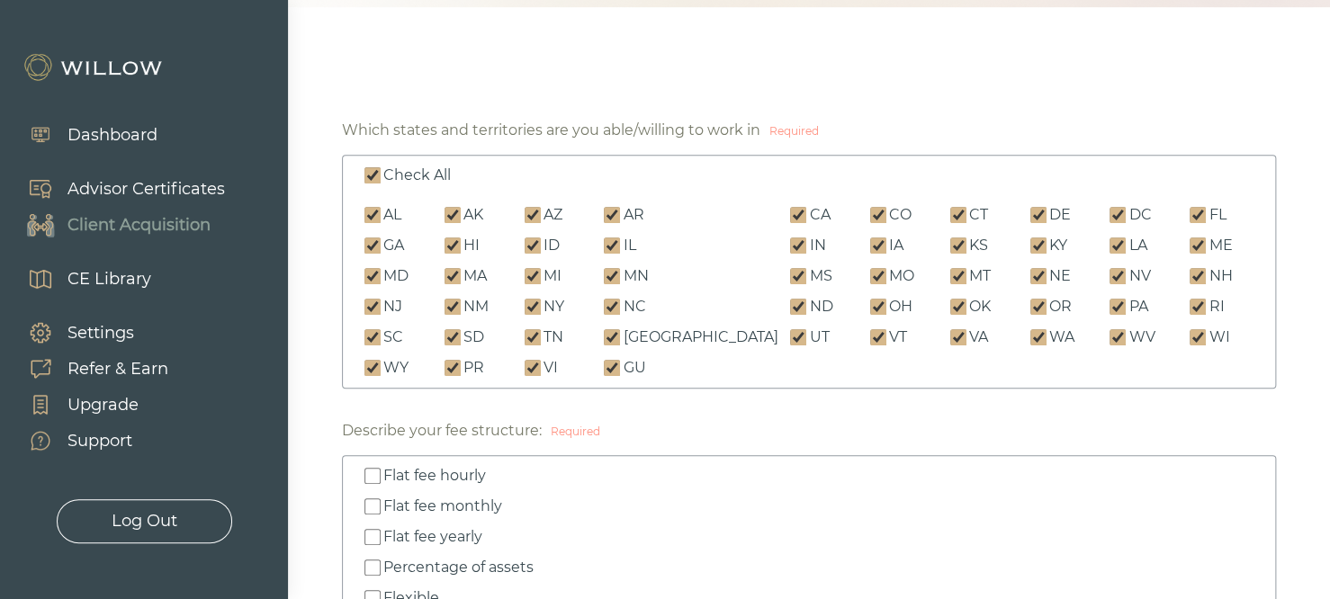
checkbox input "true"
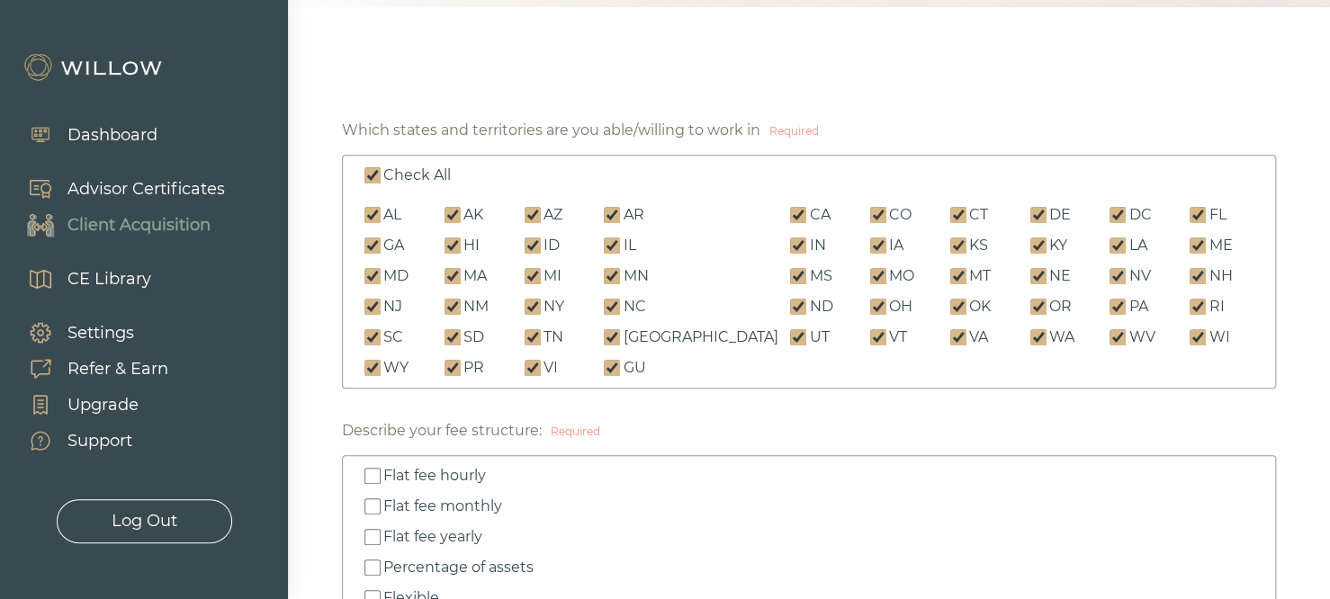
checkbox input "true"
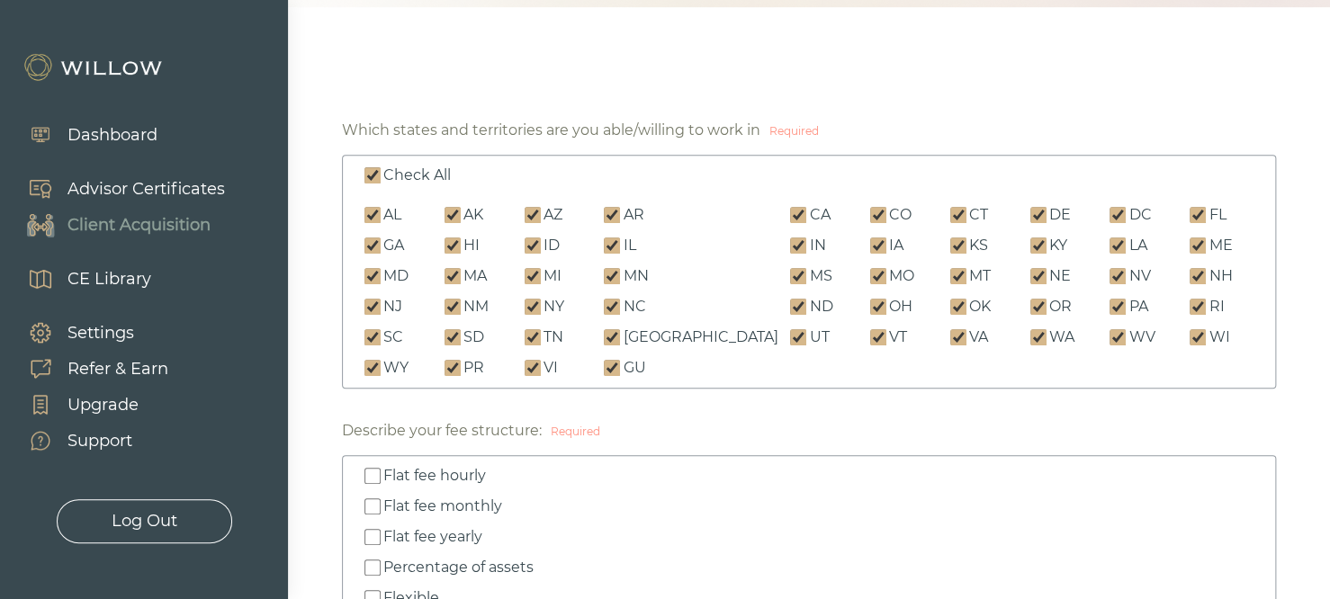
checkbox input "true"
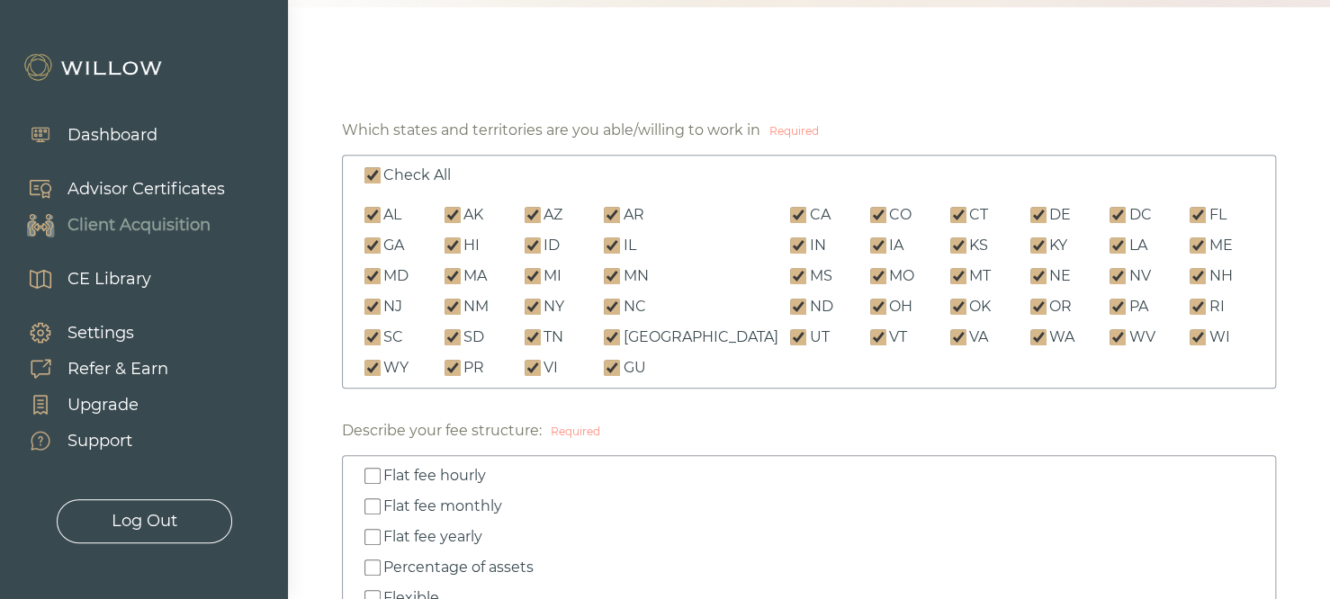
checkbox input "true"
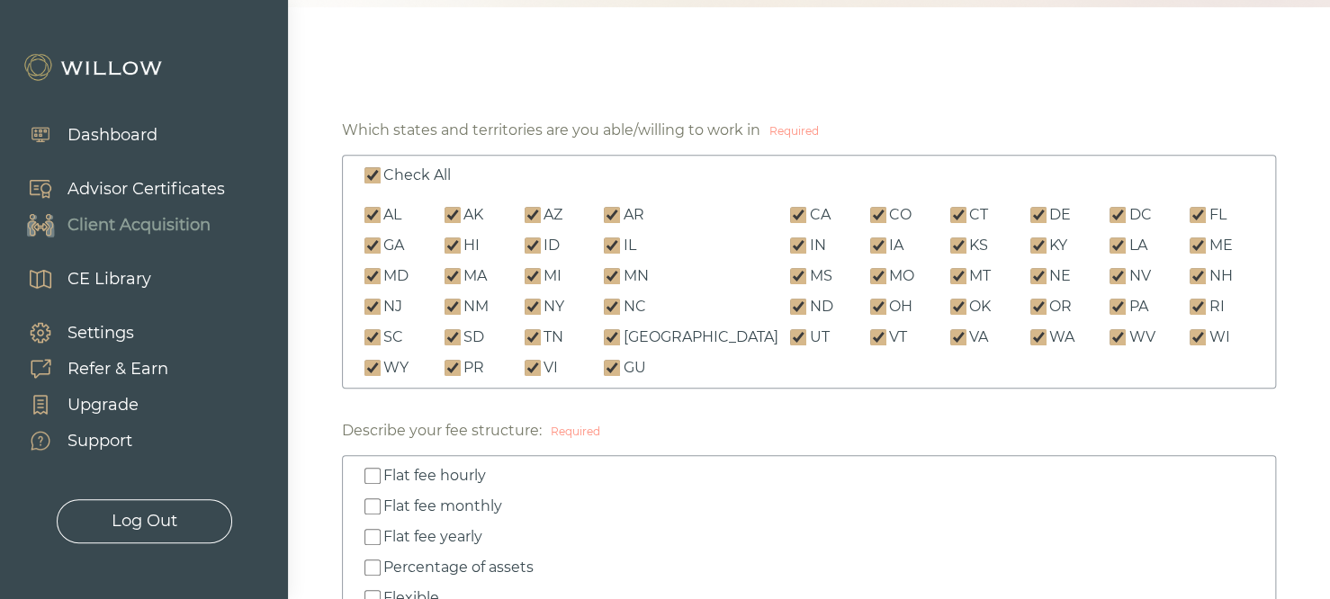
checkbox input "true"
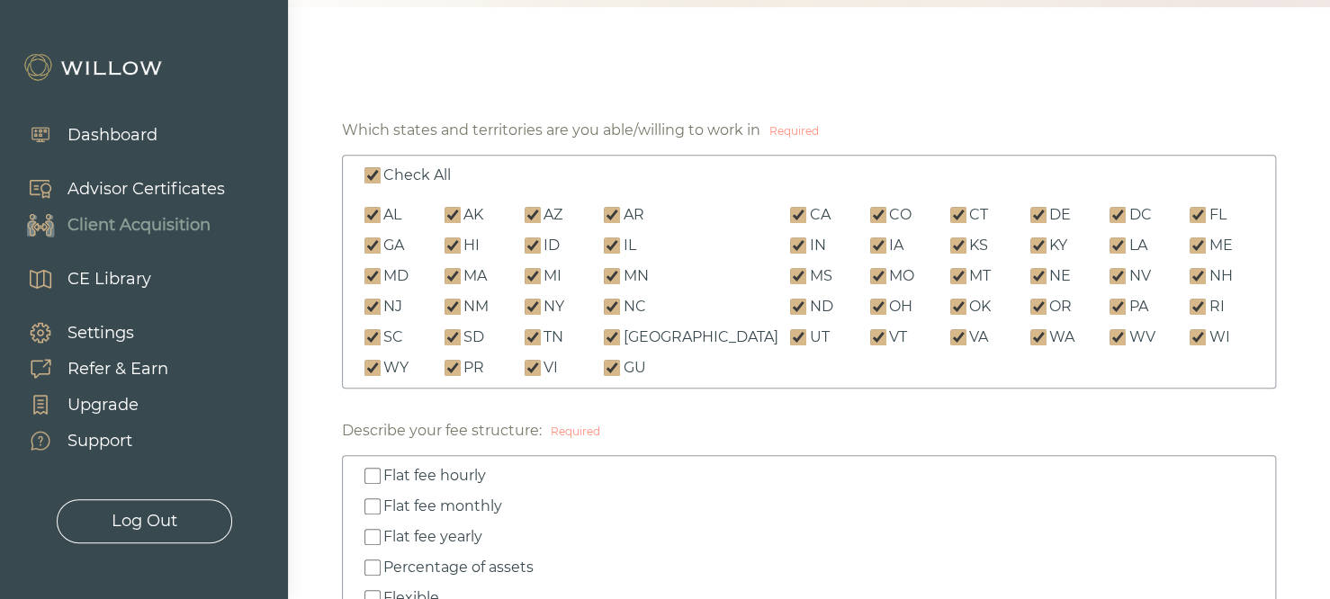
checkbox input "true"
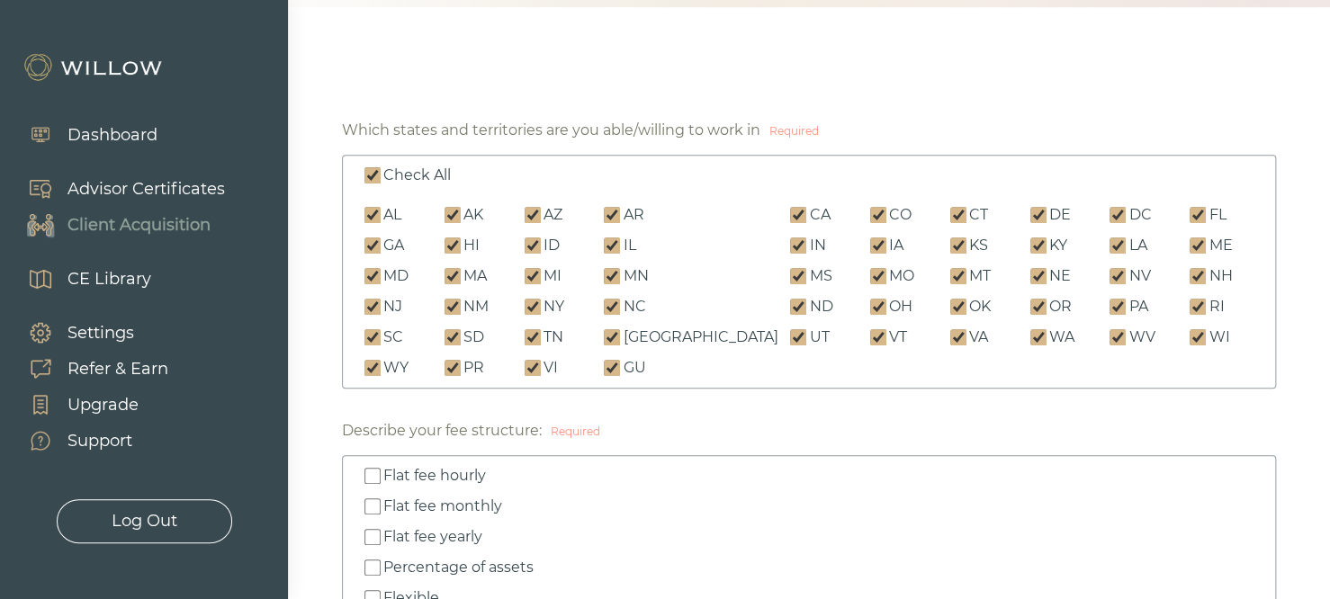
checkbox input "true"
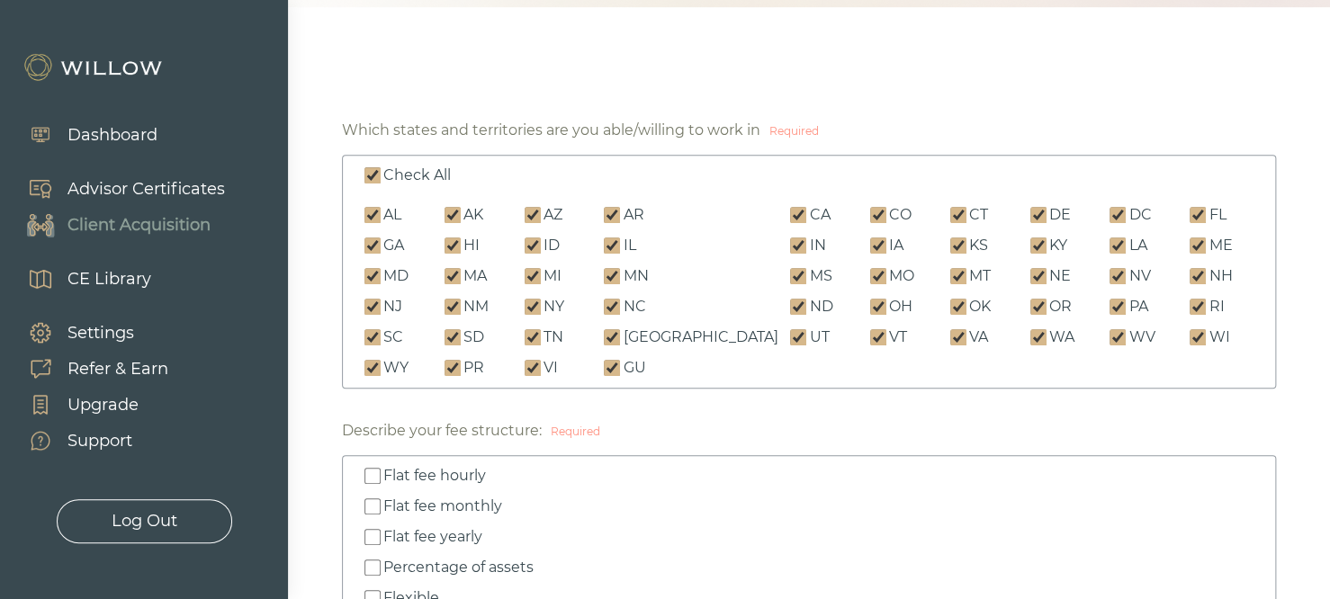
checkbox input "true"
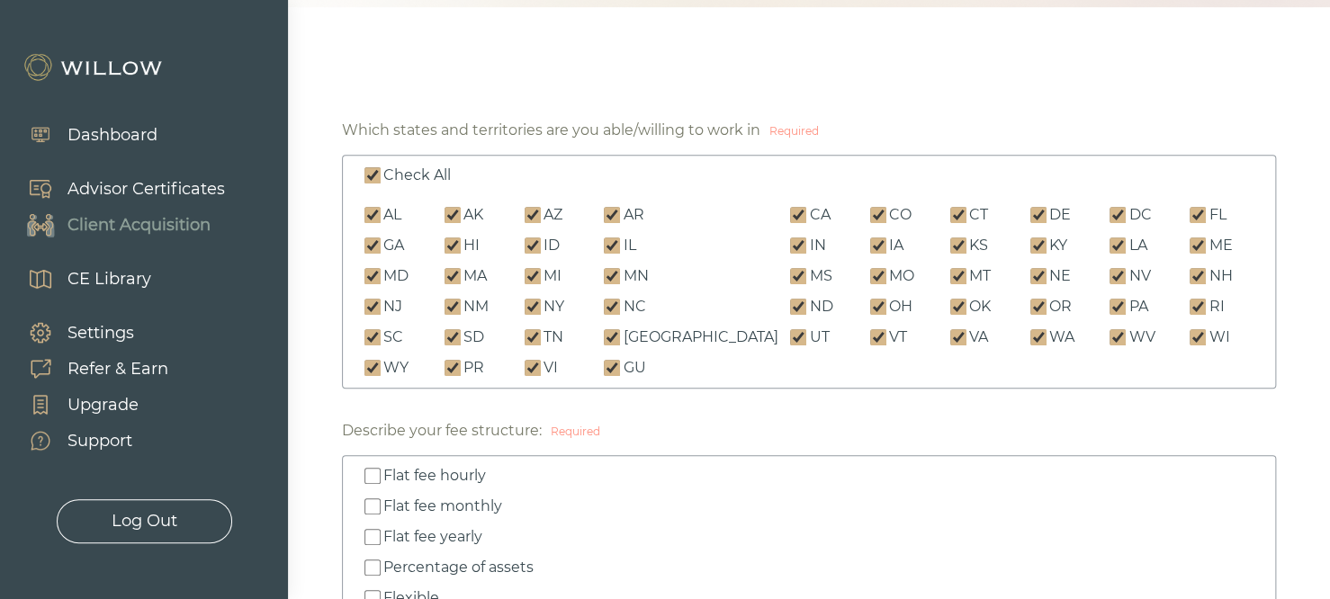
checkbox input "true"
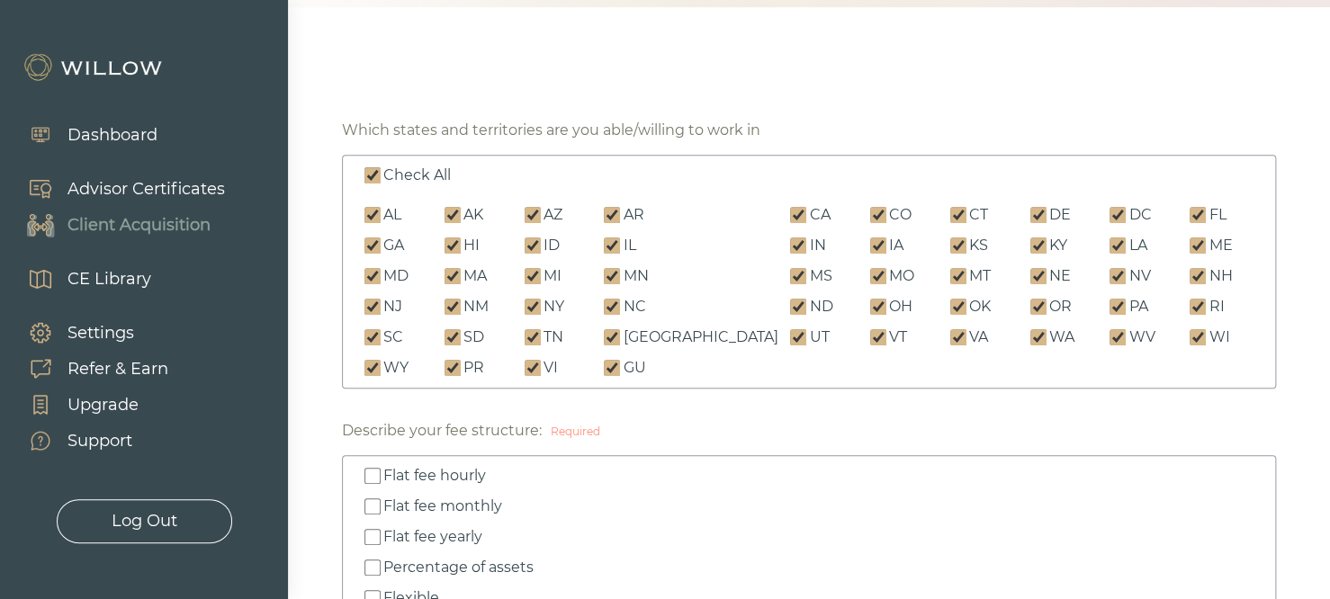
click at [370, 170] on input "Check All" at bounding box center [372, 175] width 16 height 16
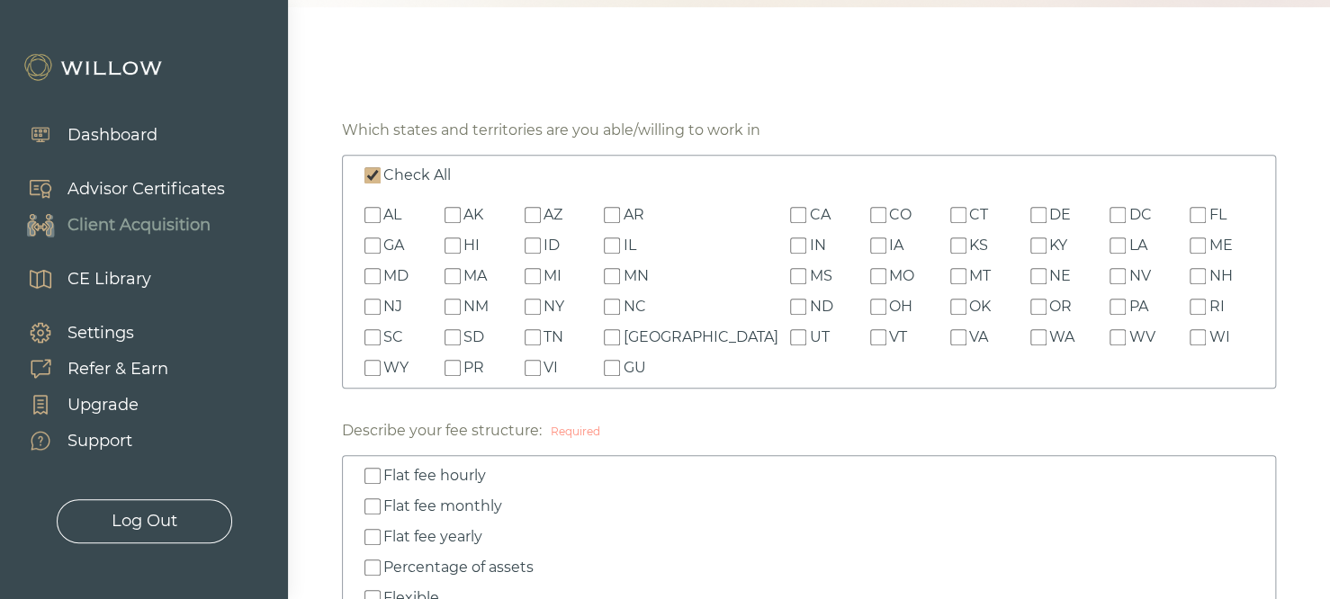
checkbox input "false"
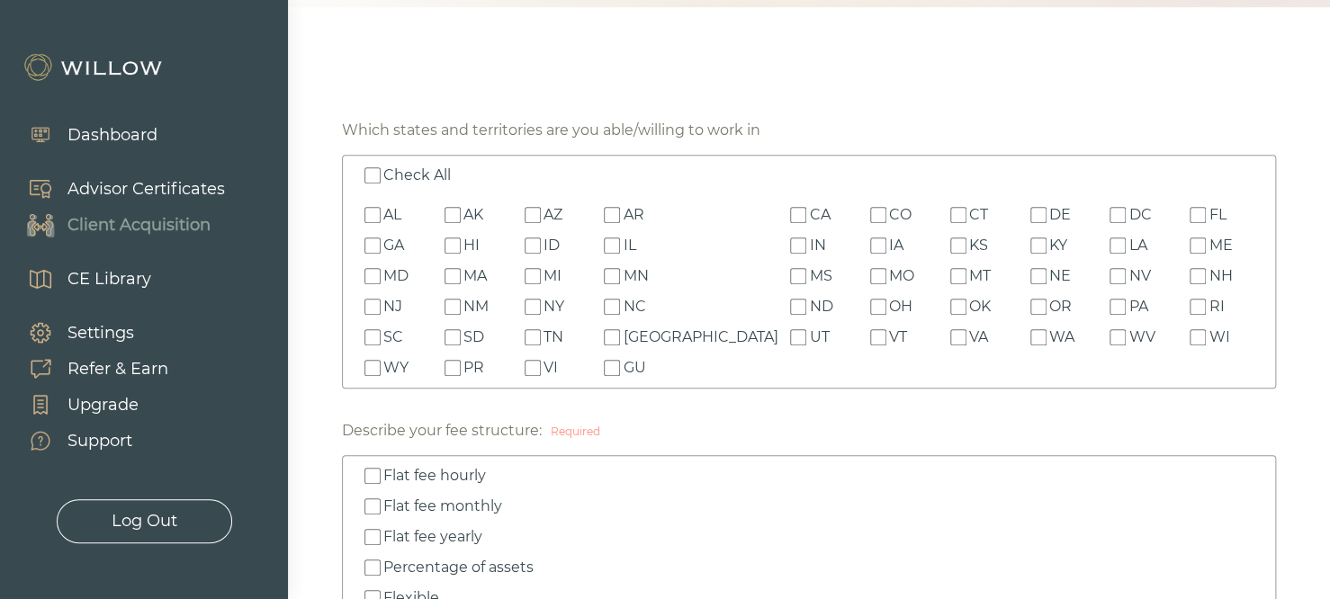
checkbox input "false"
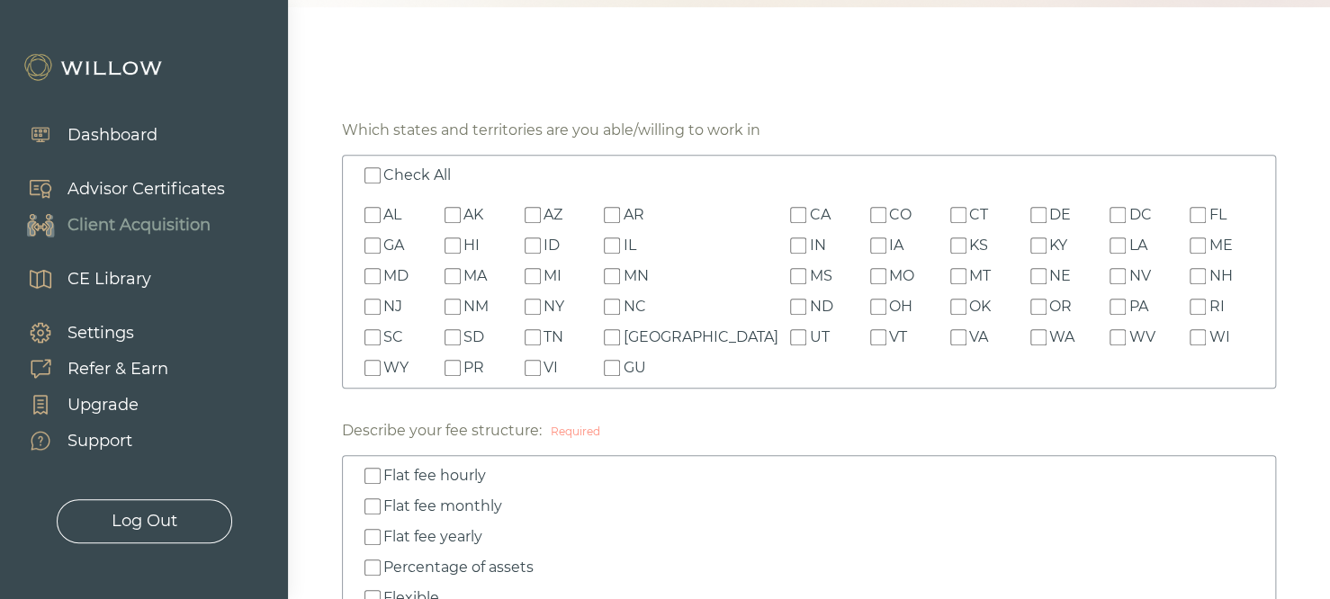
checkbox input "false"
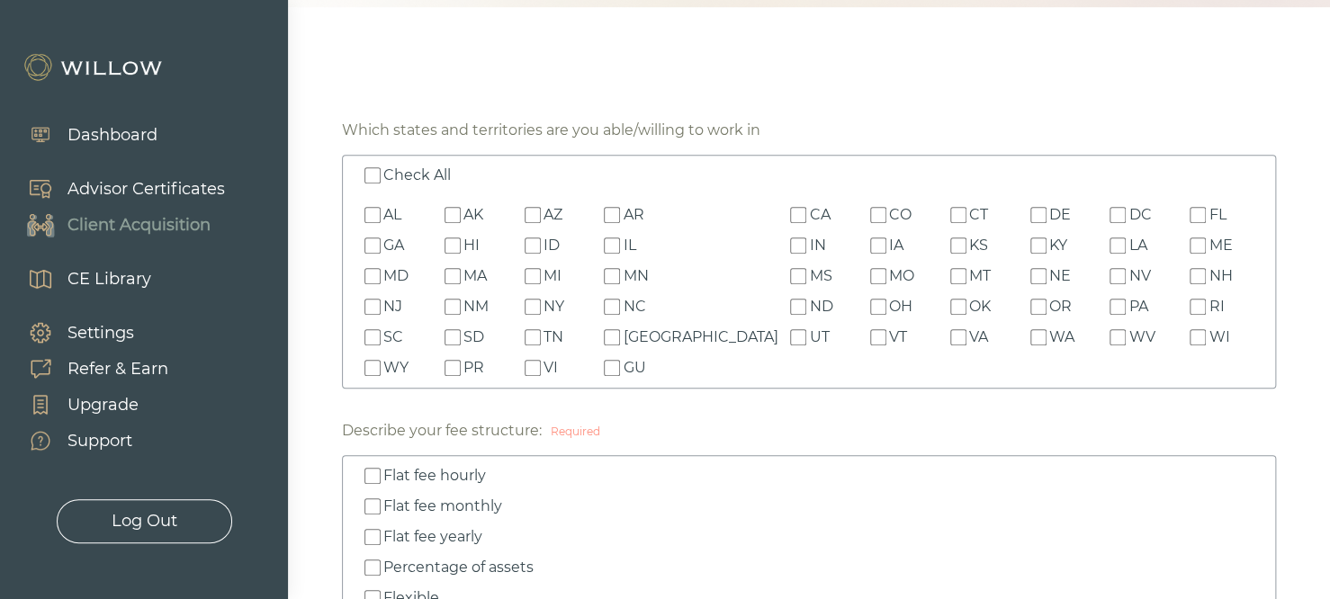
checkbox input "false"
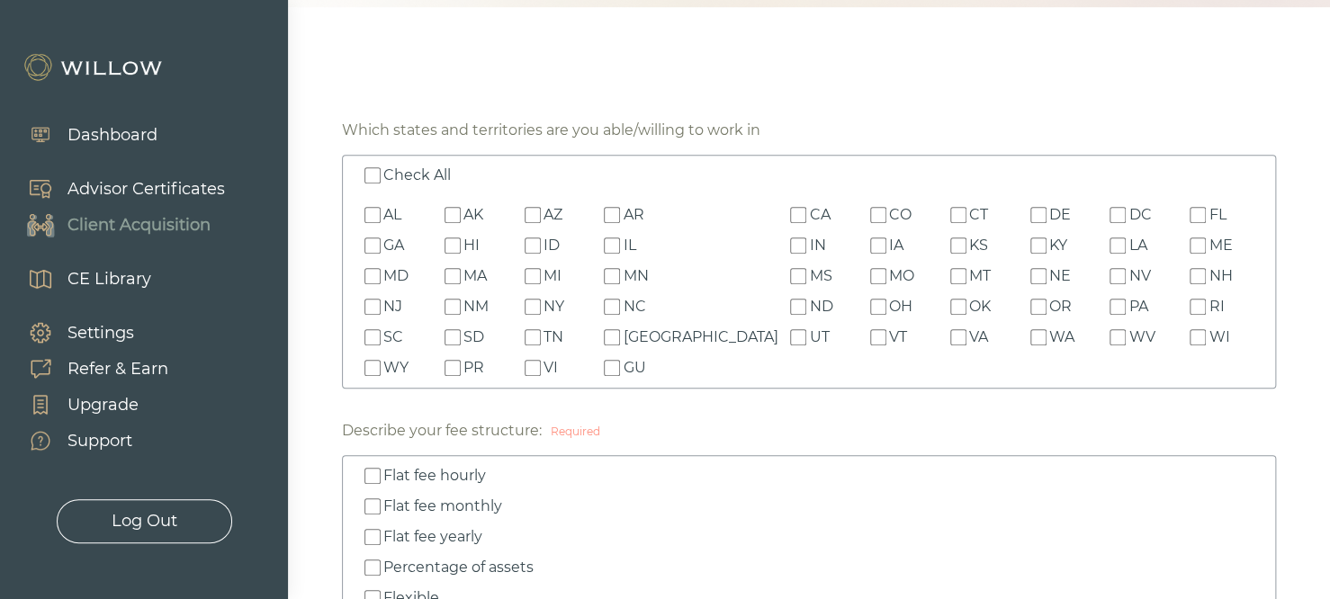
checkbox input "false"
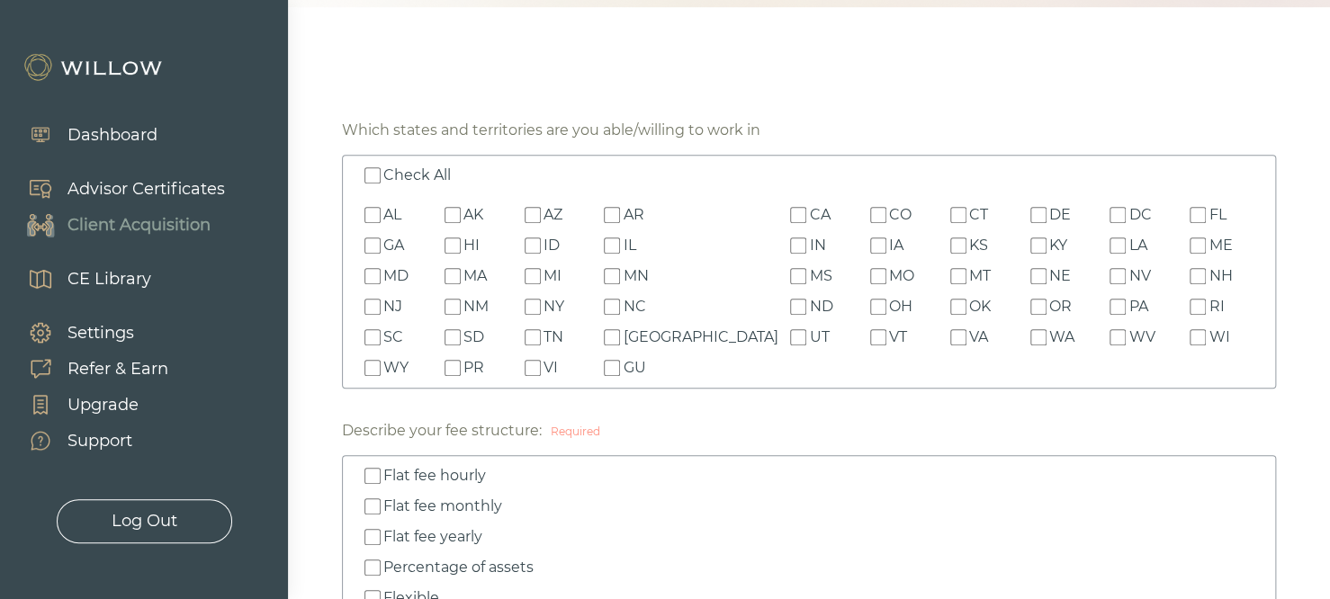
checkbox input "false"
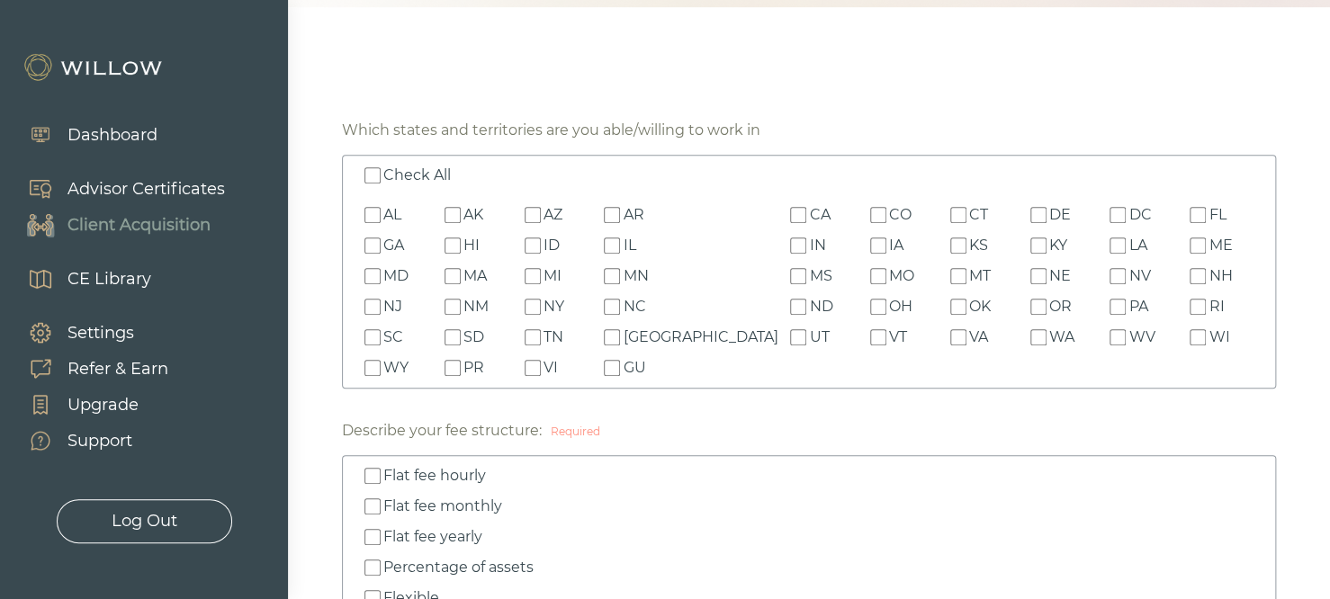
checkbox input "false"
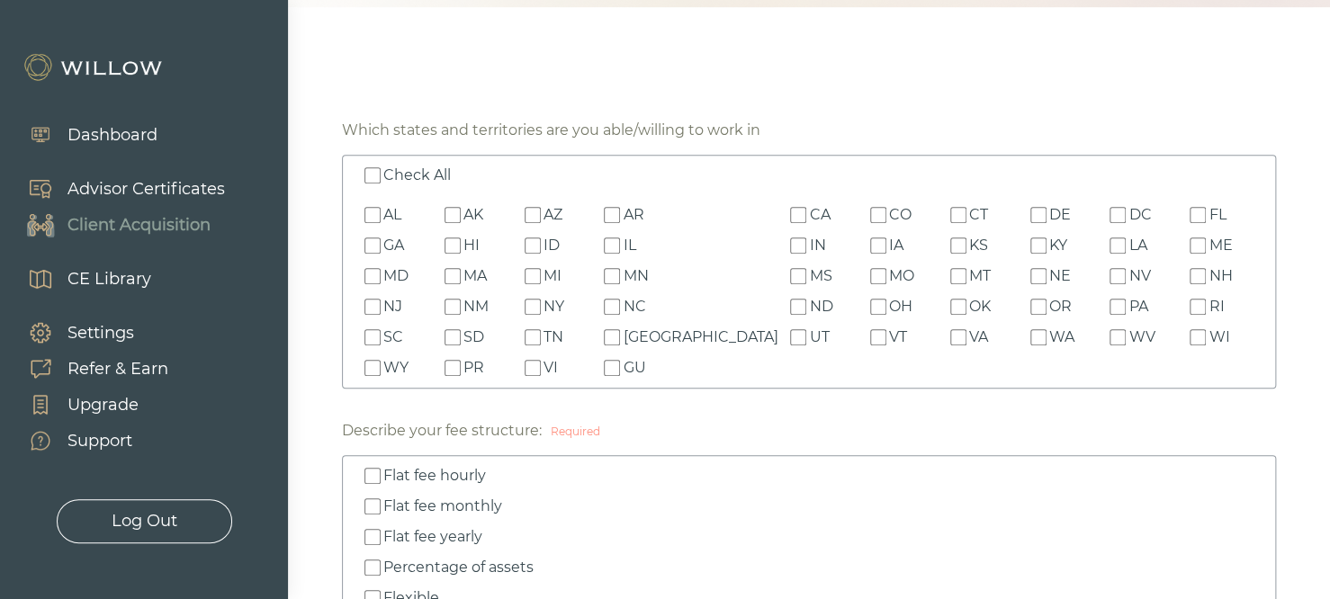
checkbox input "false"
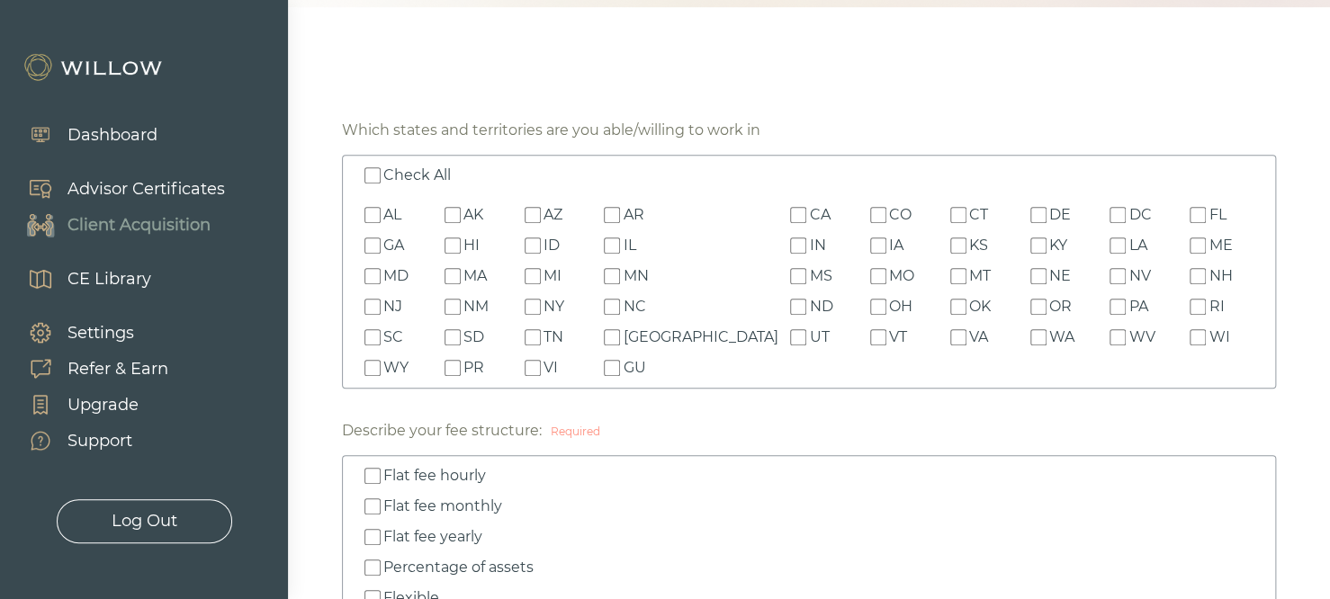
checkbox input "false"
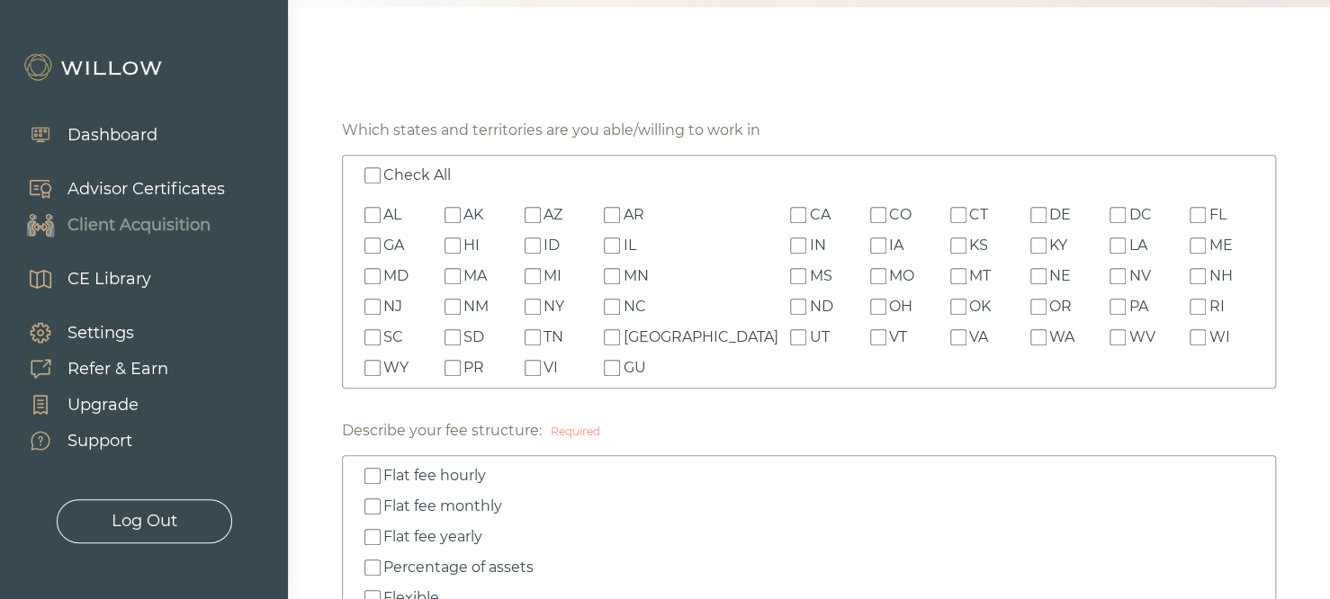
checkbox input "false"
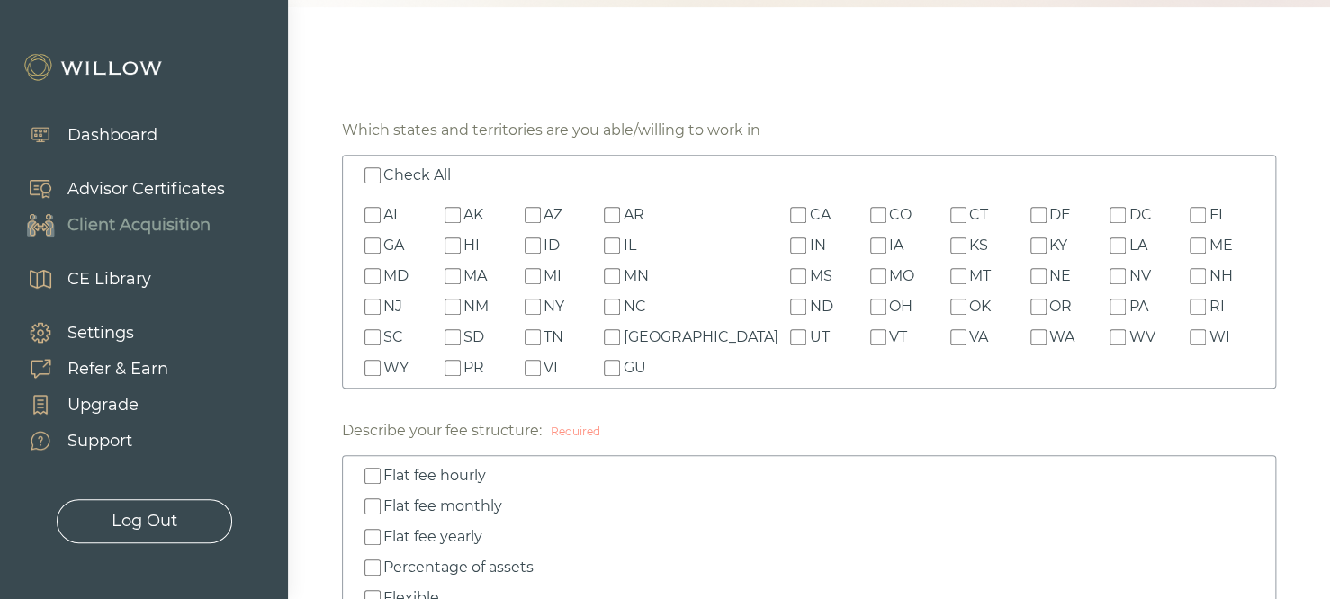
checkbox input "false"
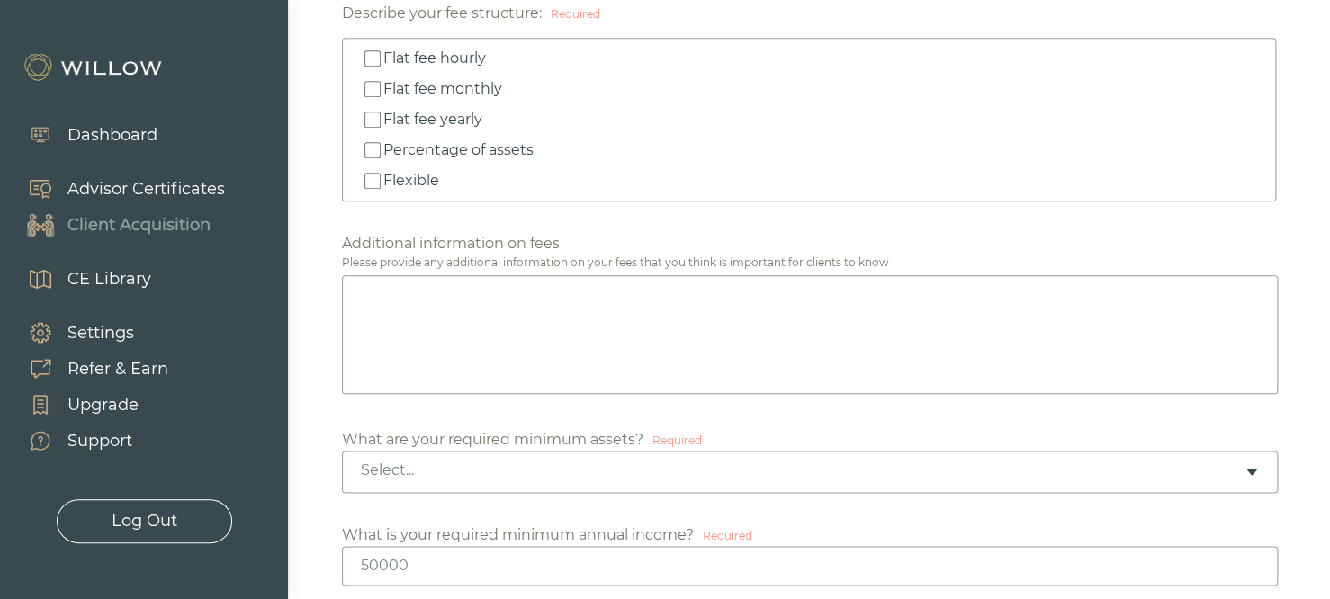
scroll to position [921, 0]
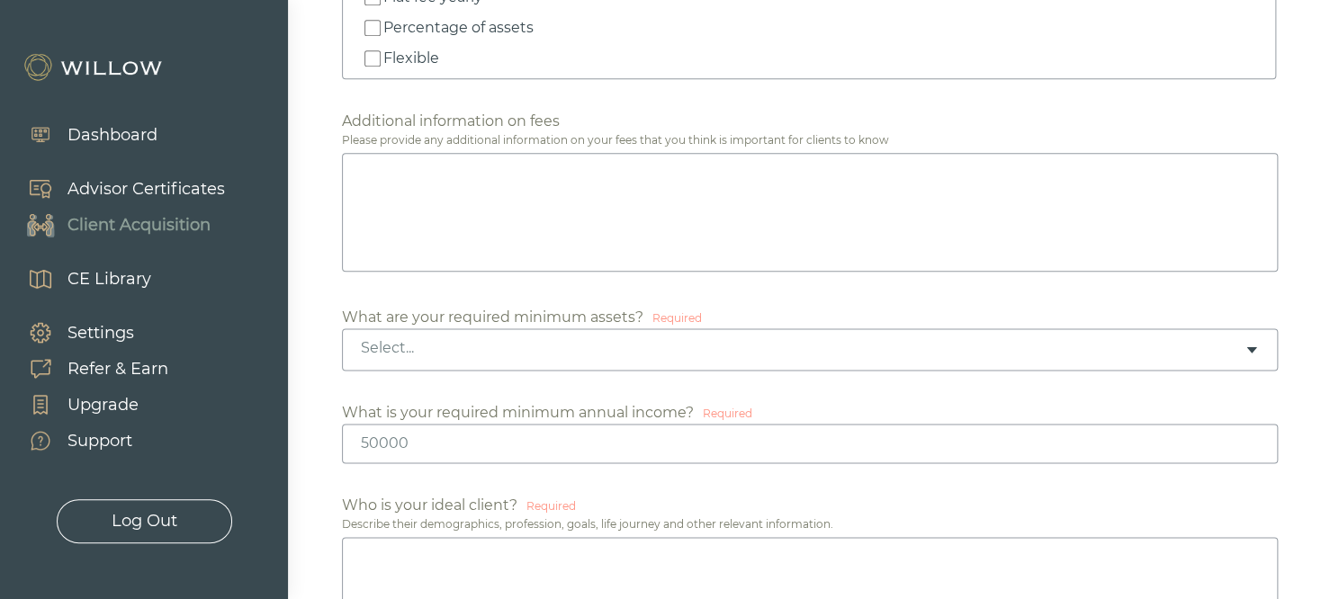
click at [462, 180] on textarea at bounding box center [810, 212] width 936 height 119
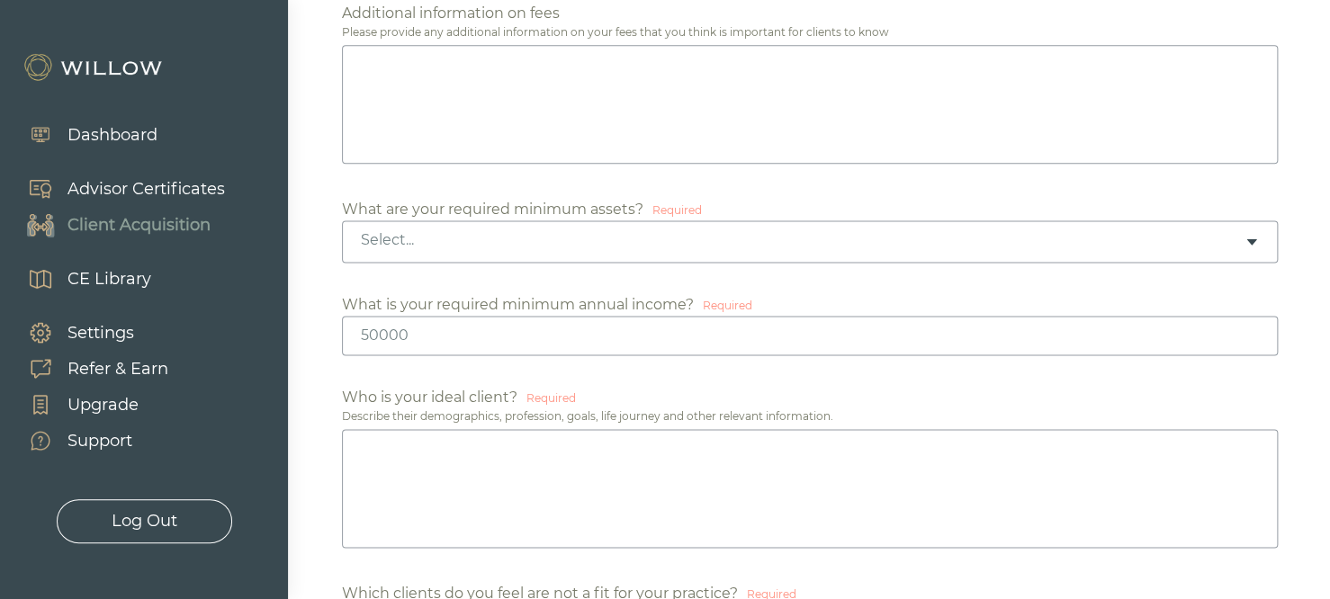
click at [501, 245] on div "Select..." at bounding box center [803, 240] width 884 height 20
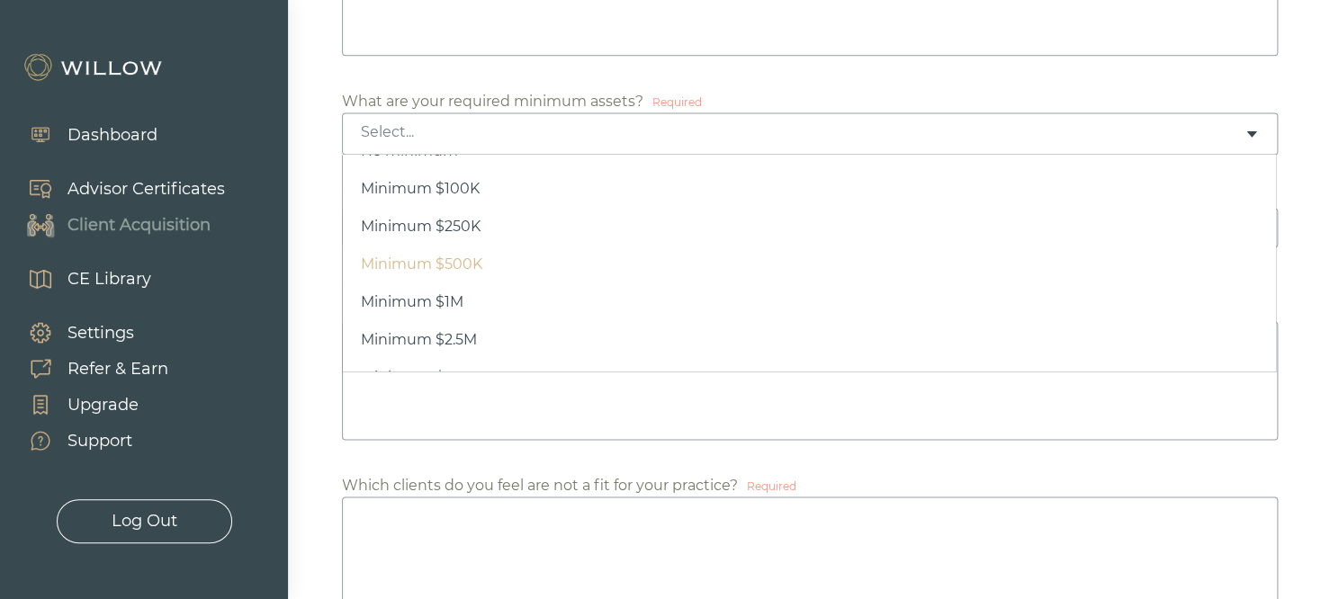
scroll to position [0, 0]
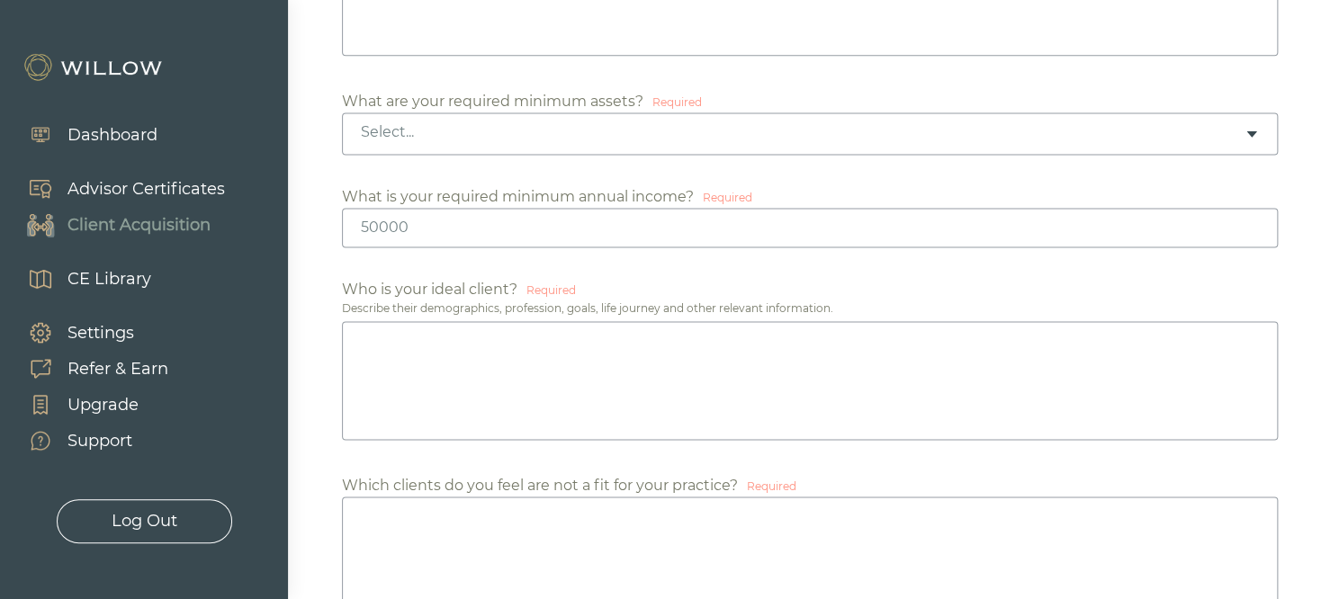
click at [494, 147] on div "Select..." at bounding box center [810, 133] width 936 height 42
click at [553, 232] on input "number" at bounding box center [810, 228] width 936 height 40
click at [536, 391] on textarea at bounding box center [810, 380] width 936 height 119
drag, startPoint x: 446, startPoint y: 293, endPoint x: 509, endPoint y: 299, distance: 63.2
click at [509, 299] on div "Who is your ideal client? Required Describe their demographics, profession, goa…" at bounding box center [809, 361] width 934 height 165
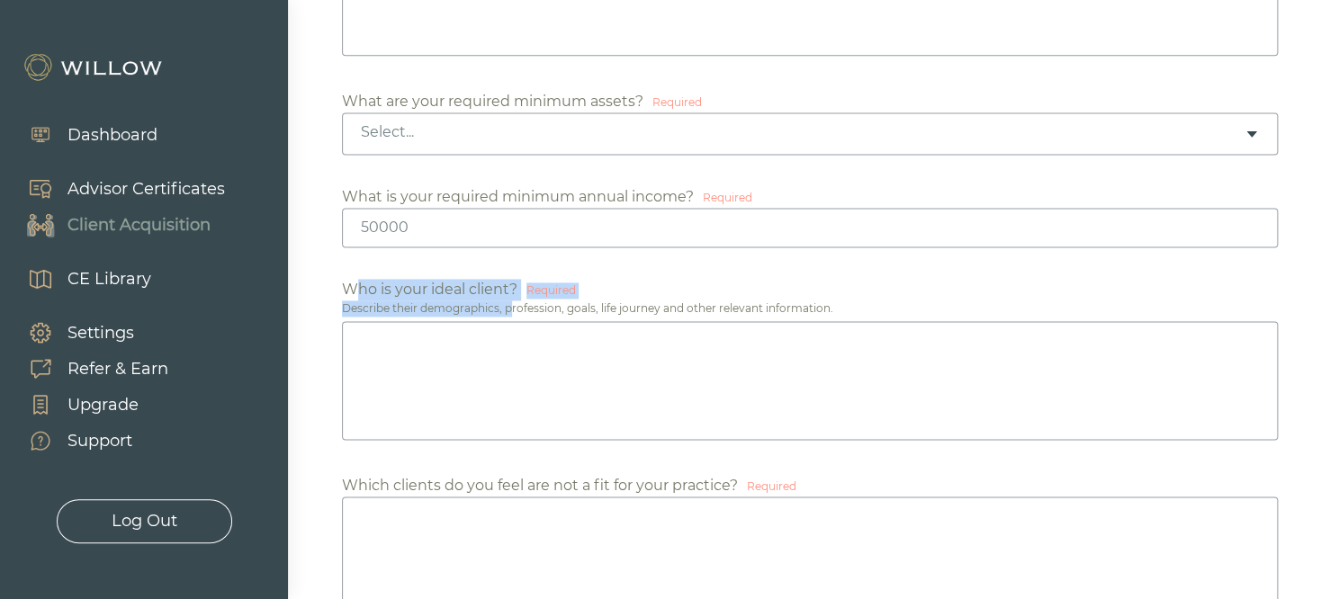
click at [508, 301] on div "Describe their demographics, profession, goals, life journey and other relevant…" at bounding box center [809, 309] width 934 height 16
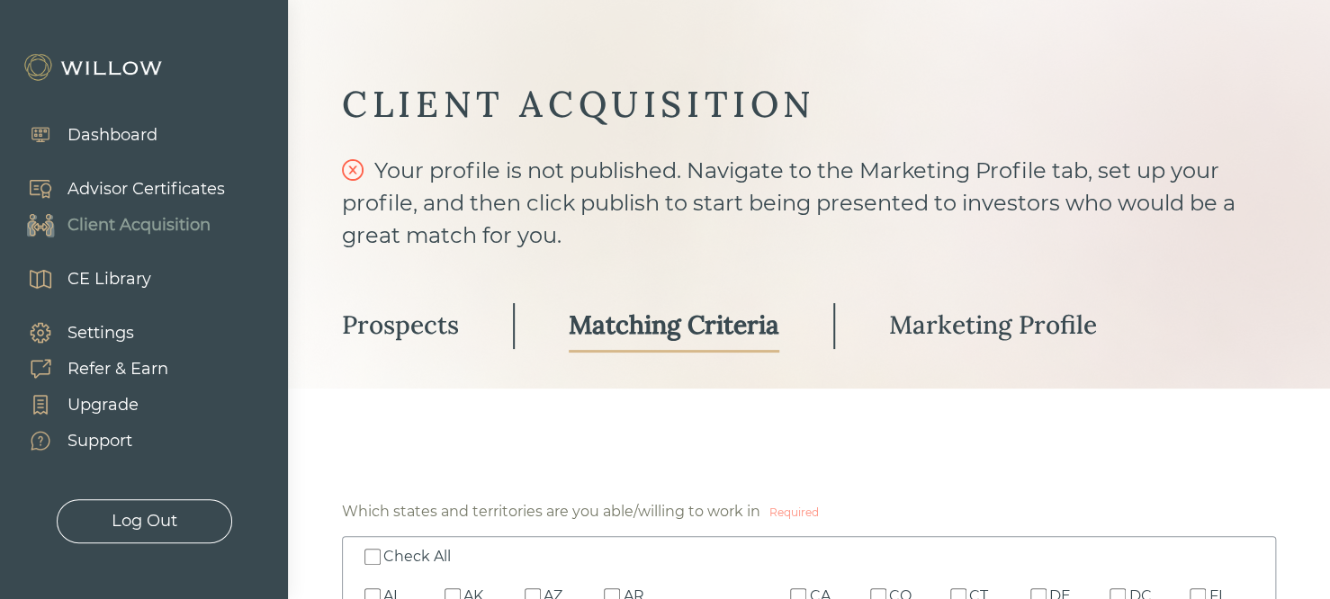
click at [138, 138] on div "Dashboard" at bounding box center [112, 135] width 90 height 24
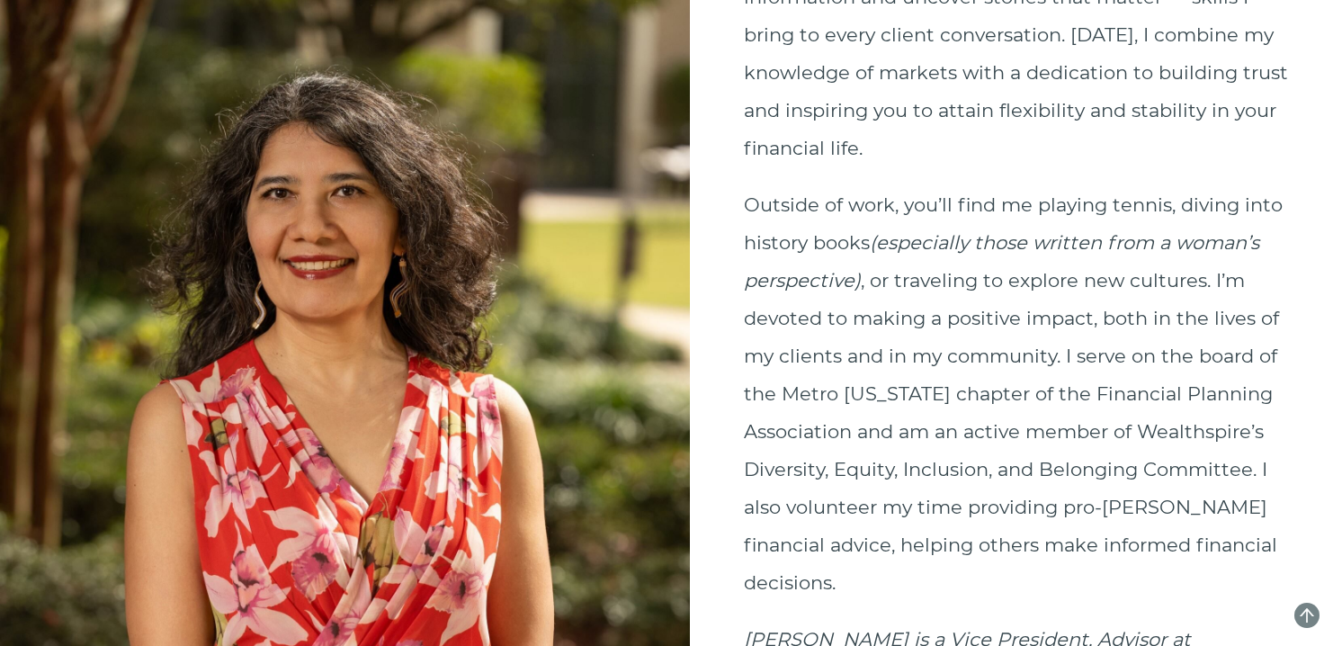
scroll to position [677, 0]
